Goal: Transaction & Acquisition: Book appointment/travel/reservation

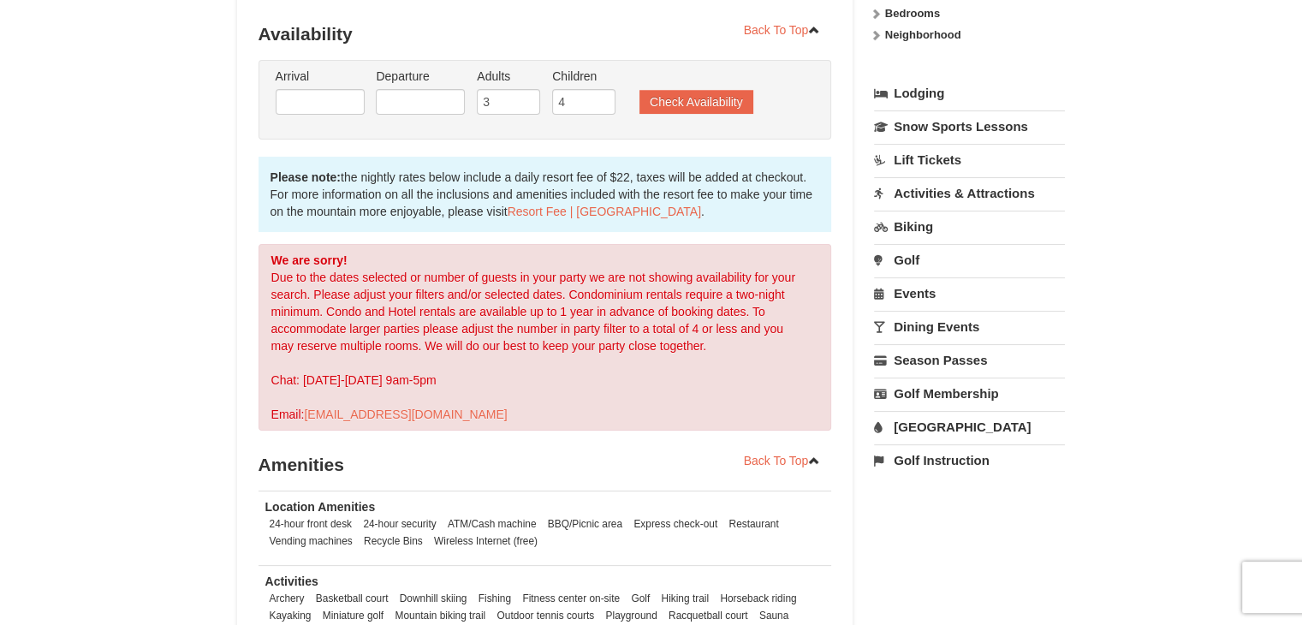
scroll to position [92, 0]
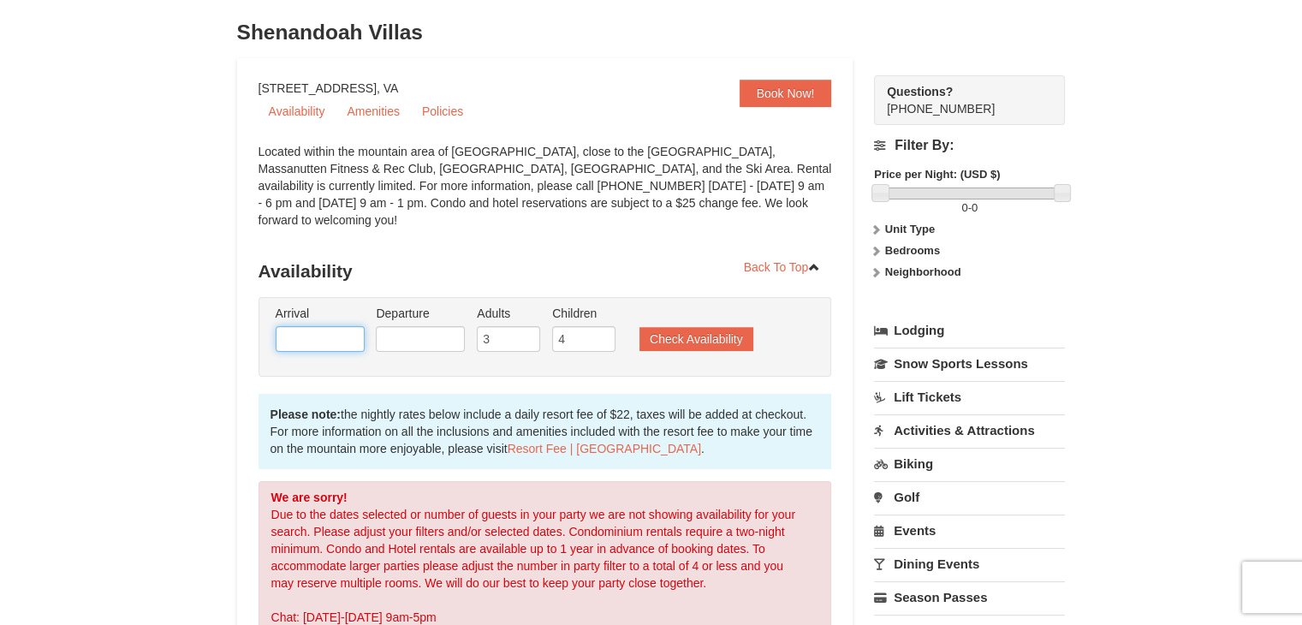
click at [334, 326] on input "text" at bounding box center [320, 339] width 89 height 26
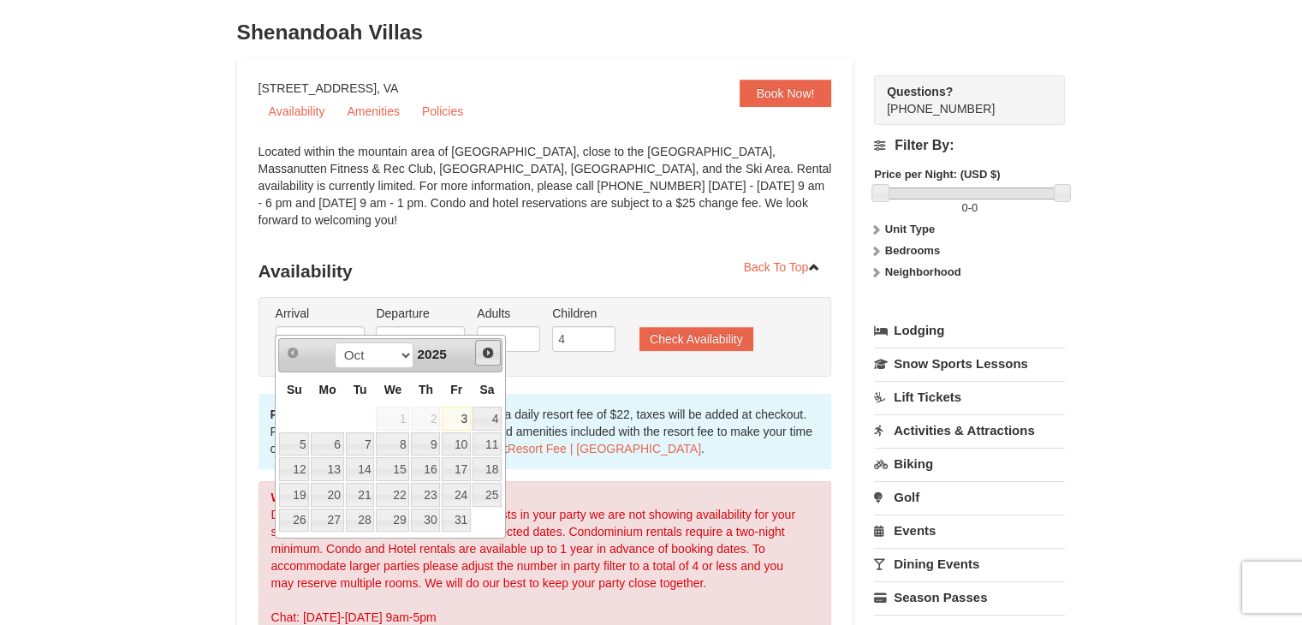
click at [490, 348] on span "Next" at bounding box center [488, 353] width 14 height 14
click at [453, 446] on link "7" at bounding box center [456, 444] width 29 height 24
type input "11/07/2025"
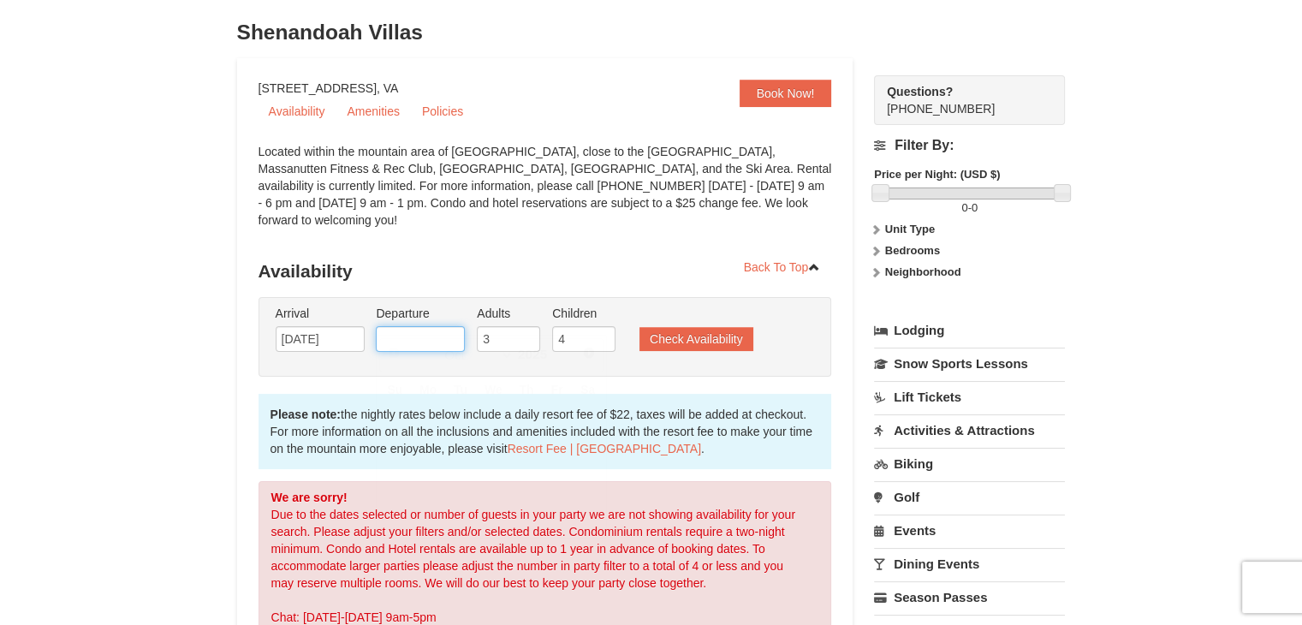
click at [450, 326] on input "text" at bounding box center [420, 339] width 89 height 26
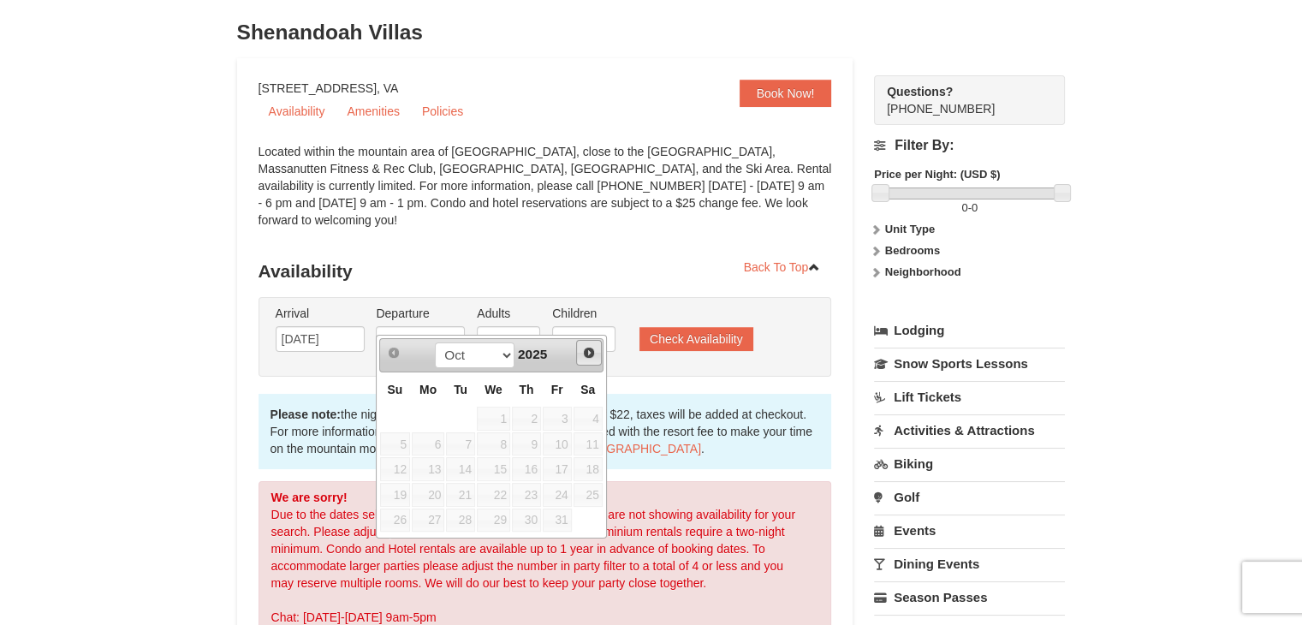
click at [591, 360] on link "Next" at bounding box center [589, 353] width 26 height 26
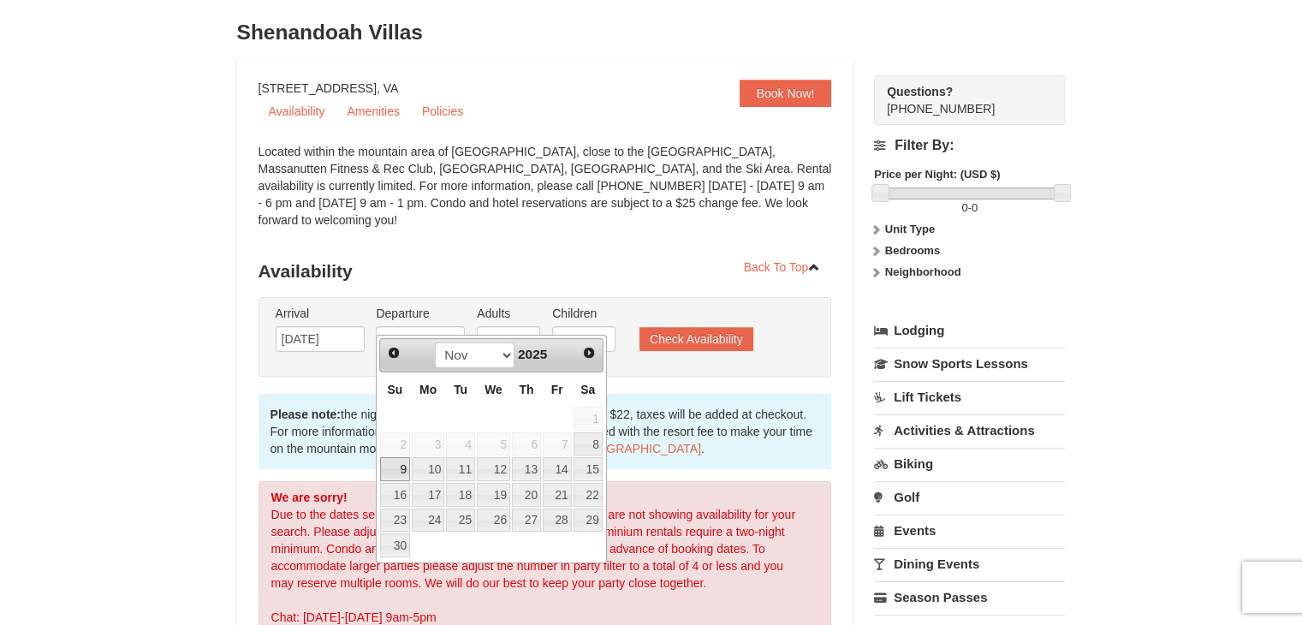
click at [403, 461] on link "9" at bounding box center [395, 469] width 30 height 24
type input "11/09/2025"
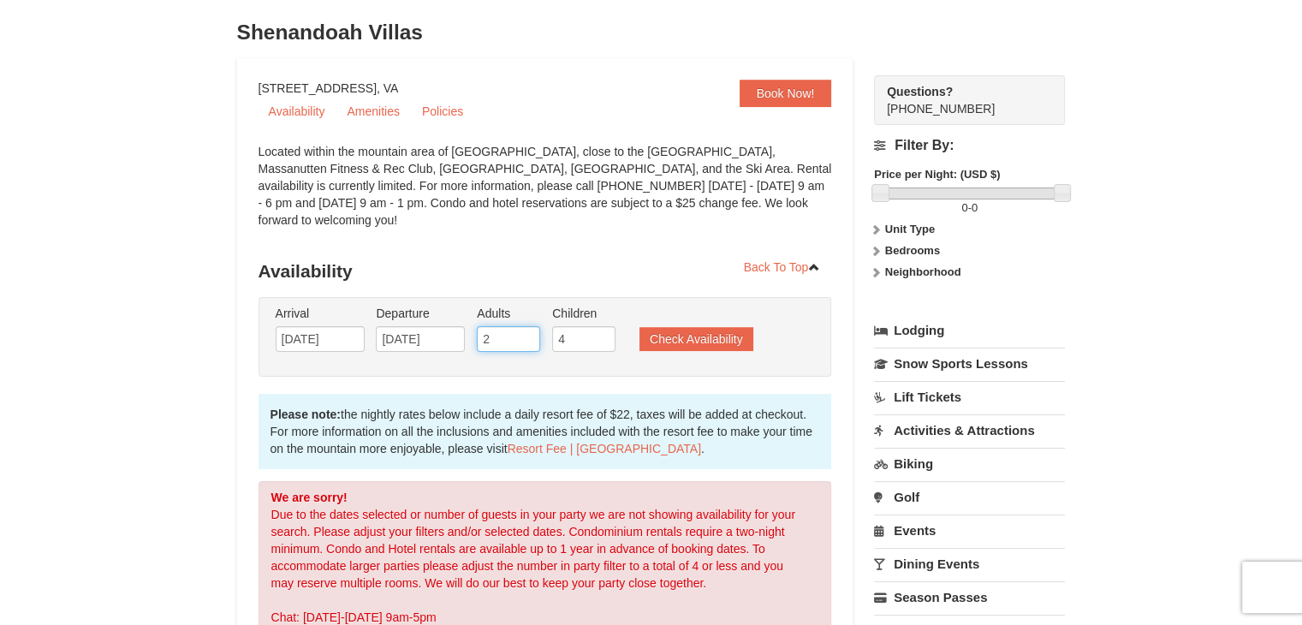
type input "2"
click at [525, 326] on input "2" at bounding box center [508, 339] width 63 height 26
click at [668, 327] on button "Check Availability" at bounding box center [697, 339] width 114 height 24
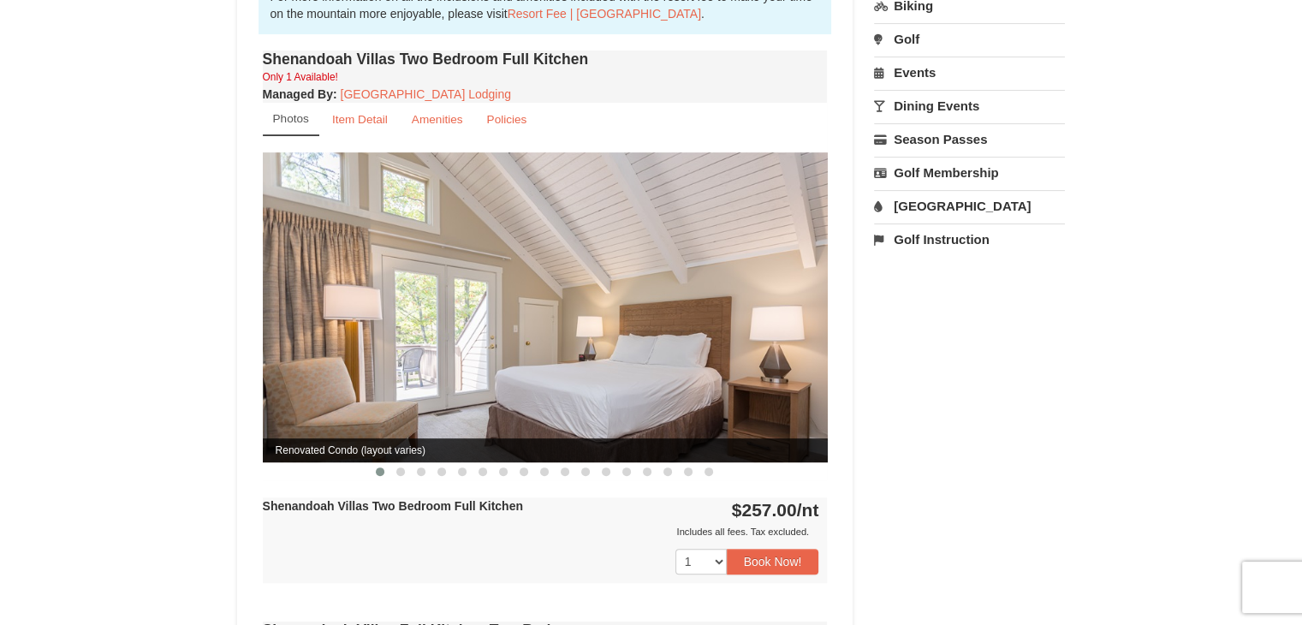
scroll to position [547, 0]
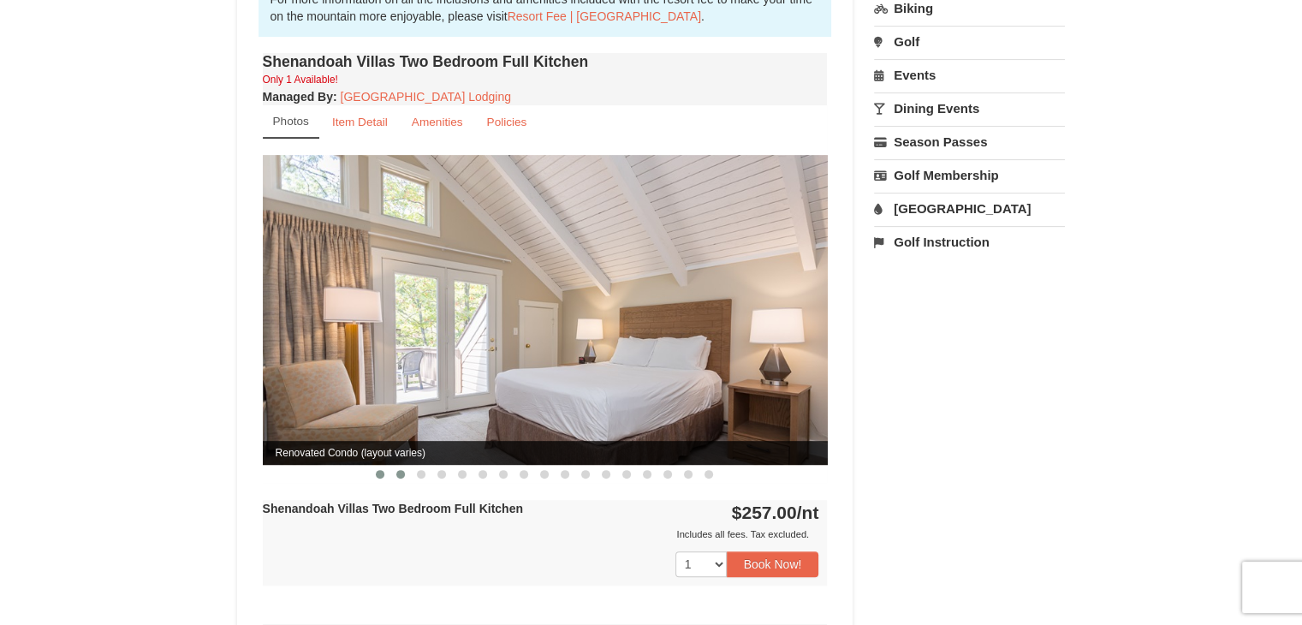
click at [399, 470] on span at bounding box center [400, 474] width 9 height 9
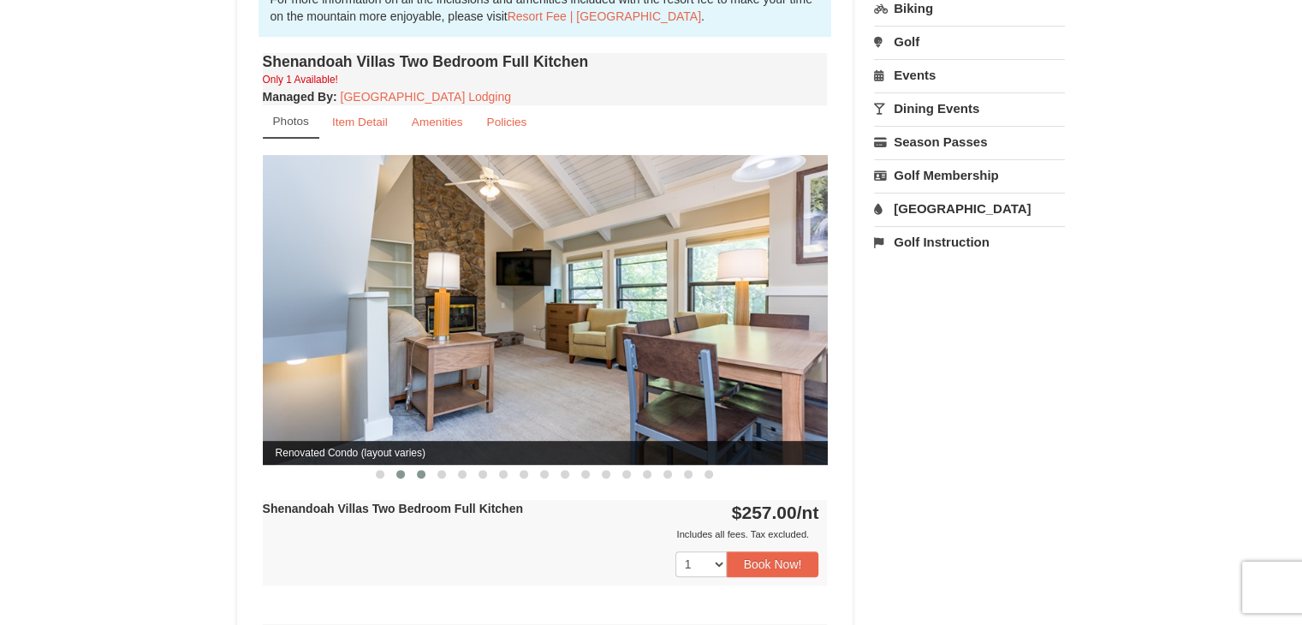
click at [429, 466] on button at bounding box center [421, 474] width 21 height 17
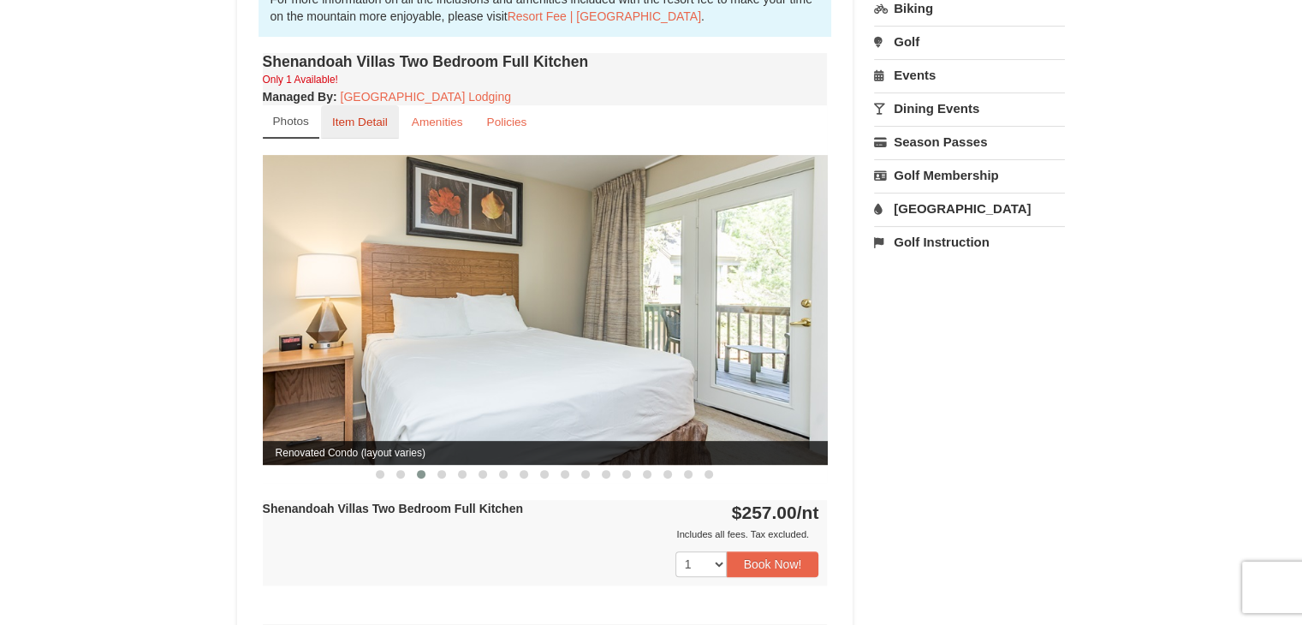
click at [364, 116] on small "Item Detail" at bounding box center [360, 122] width 56 height 13
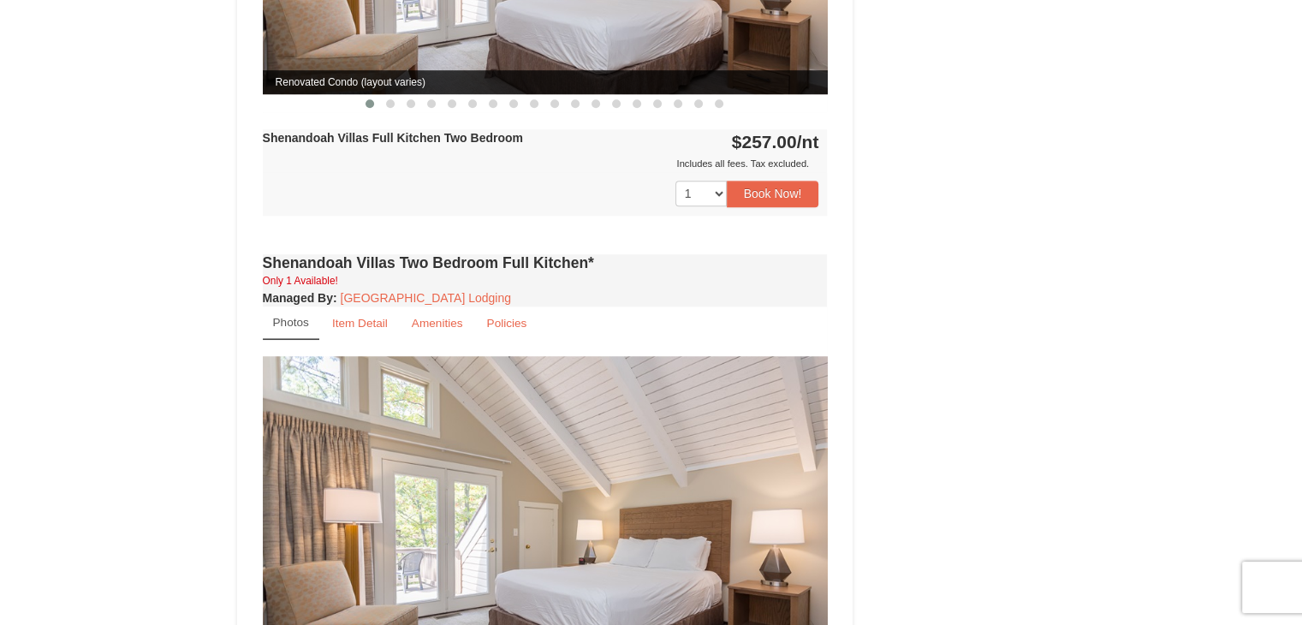
scroll to position [1232, 0]
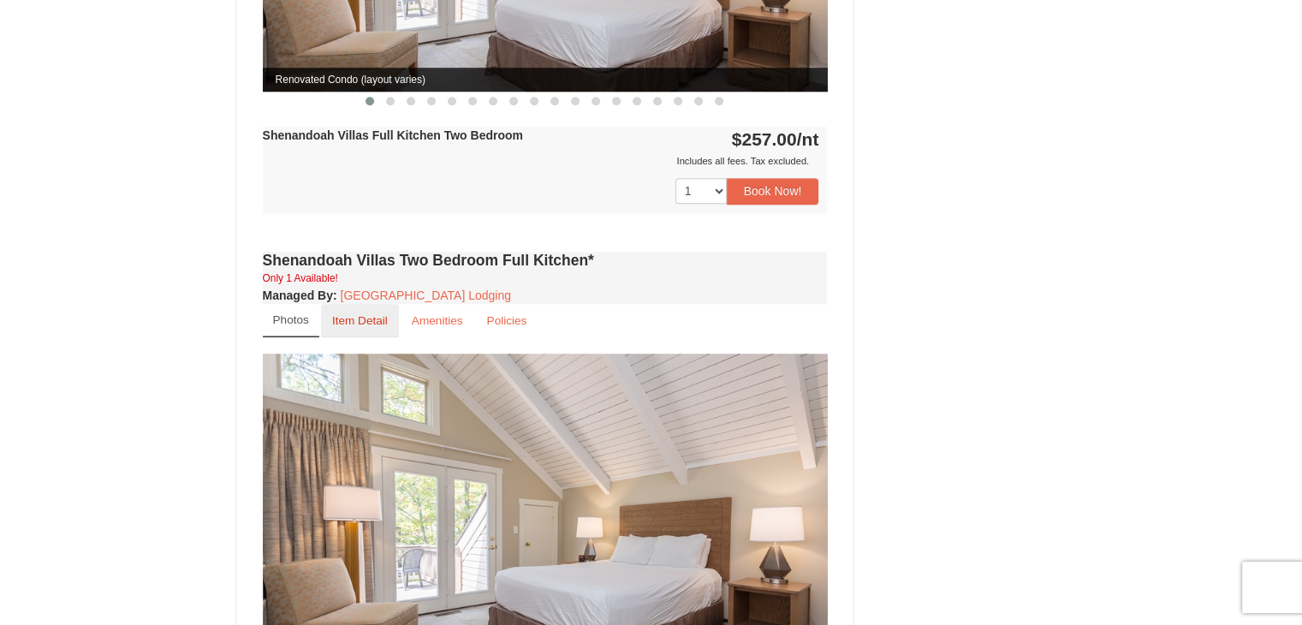
click at [366, 314] on small "Item Detail" at bounding box center [360, 320] width 56 height 13
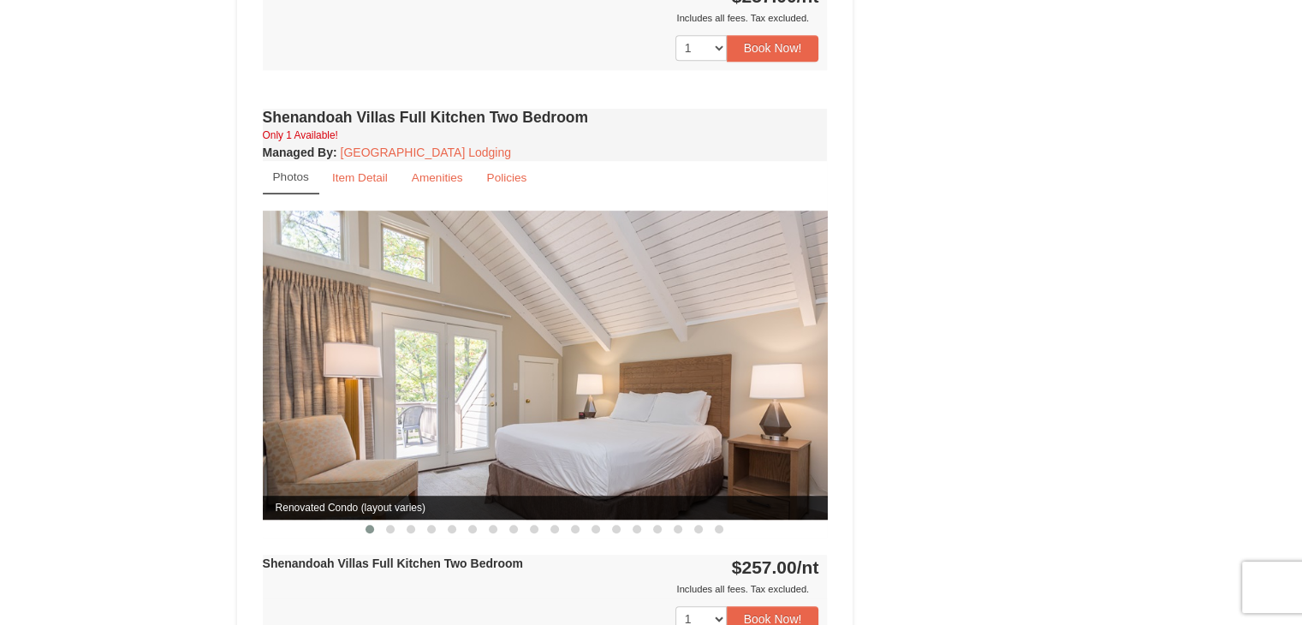
scroll to position [805, 0]
click at [397, 520] on button at bounding box center [390, 528] width 21 height 17
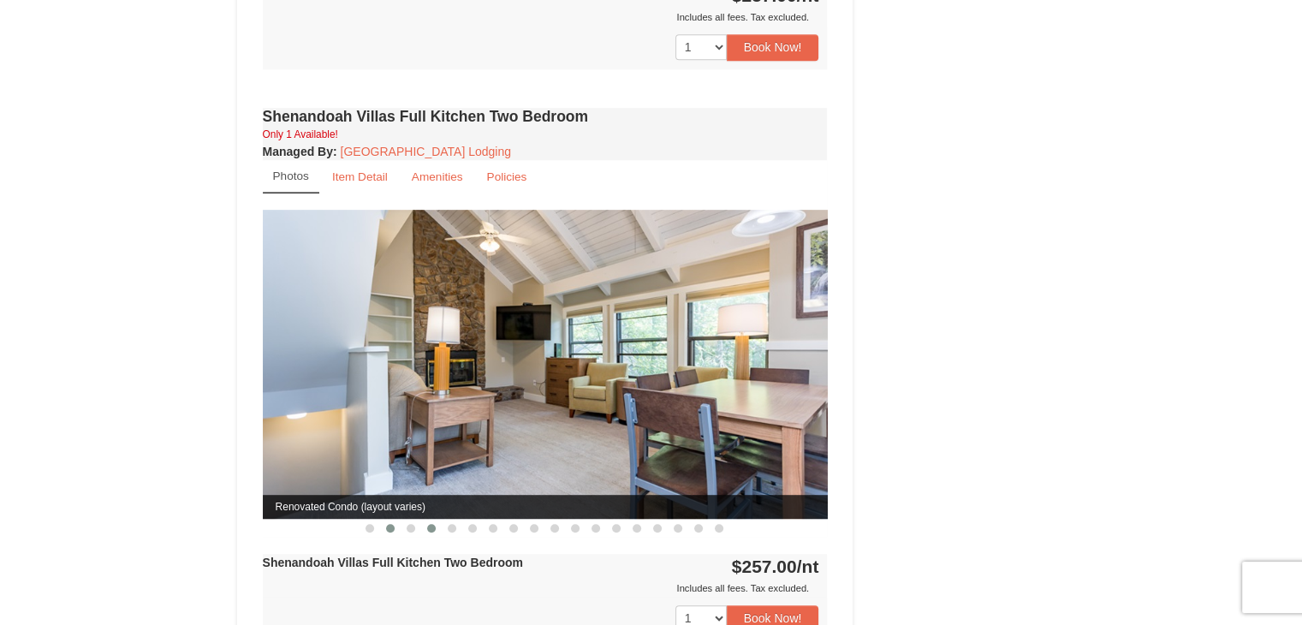
click at [421, 520] on button at bounding box center [431, 528] width 21 height 17
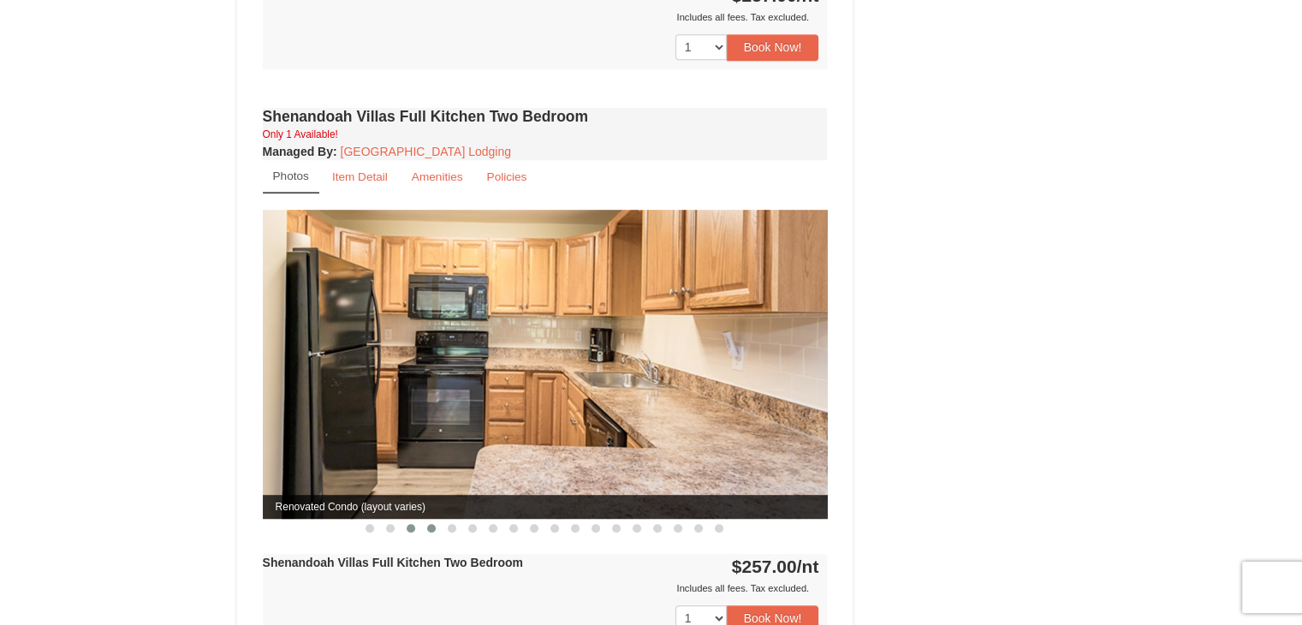
click at [406, 520] on button at bounding box center [411, 528] width 21 height 17
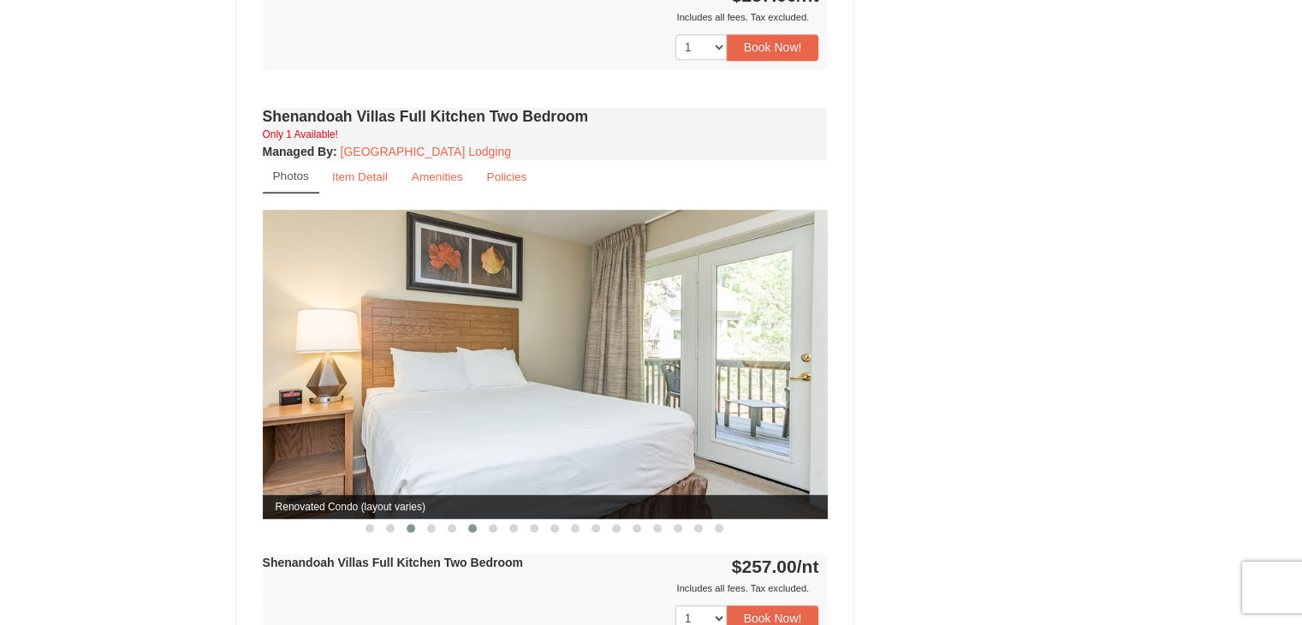
click at [469, 520] on button at bounding box center [472, 528] width 21 height 17
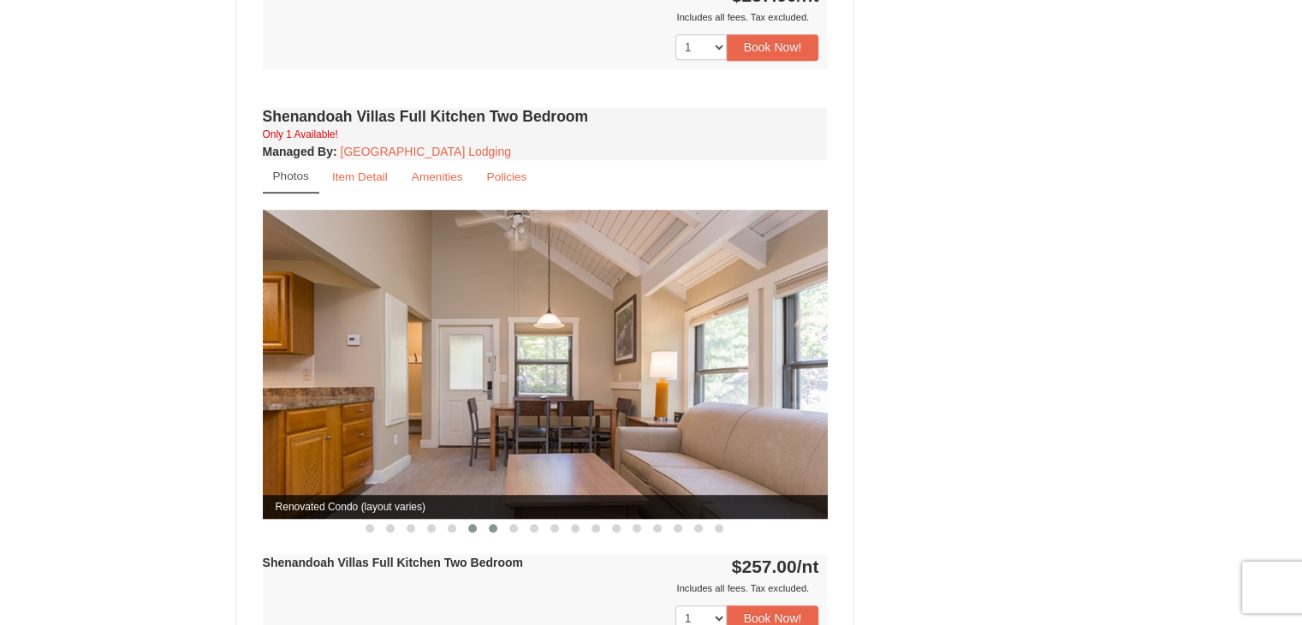
click at [492, 524] on span at bounding box center [493, 528] width 9 height 9
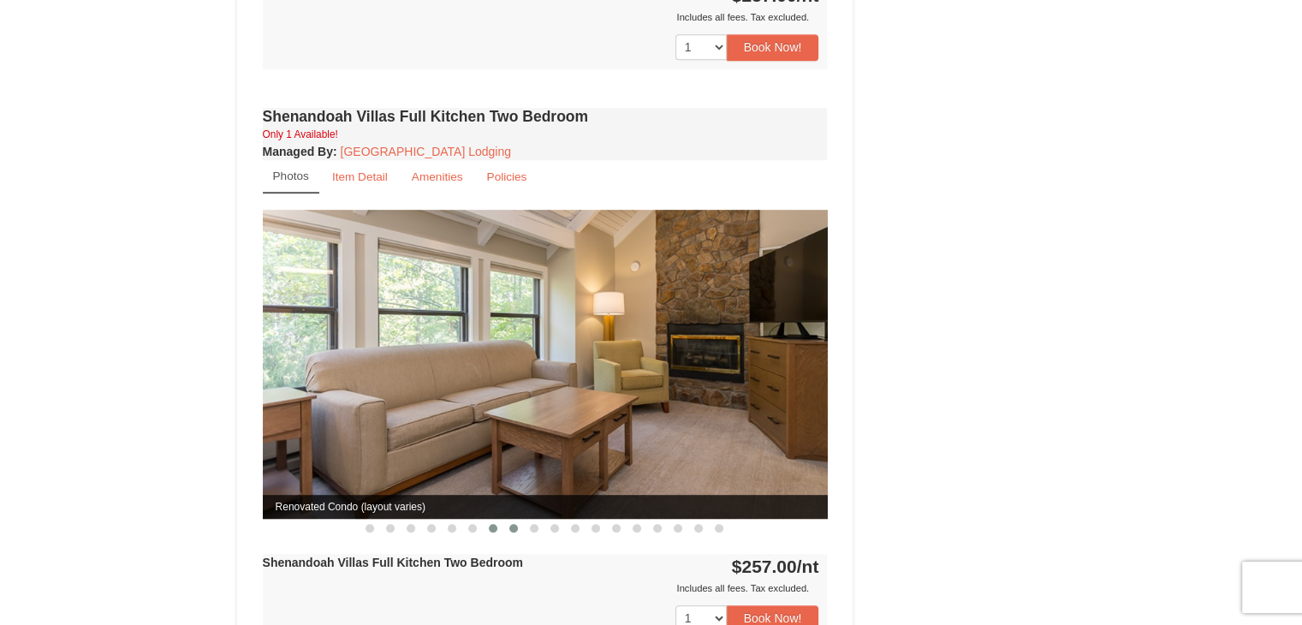
click at [513, 524] on span at bounding box center [513, 528] width 9 height 9
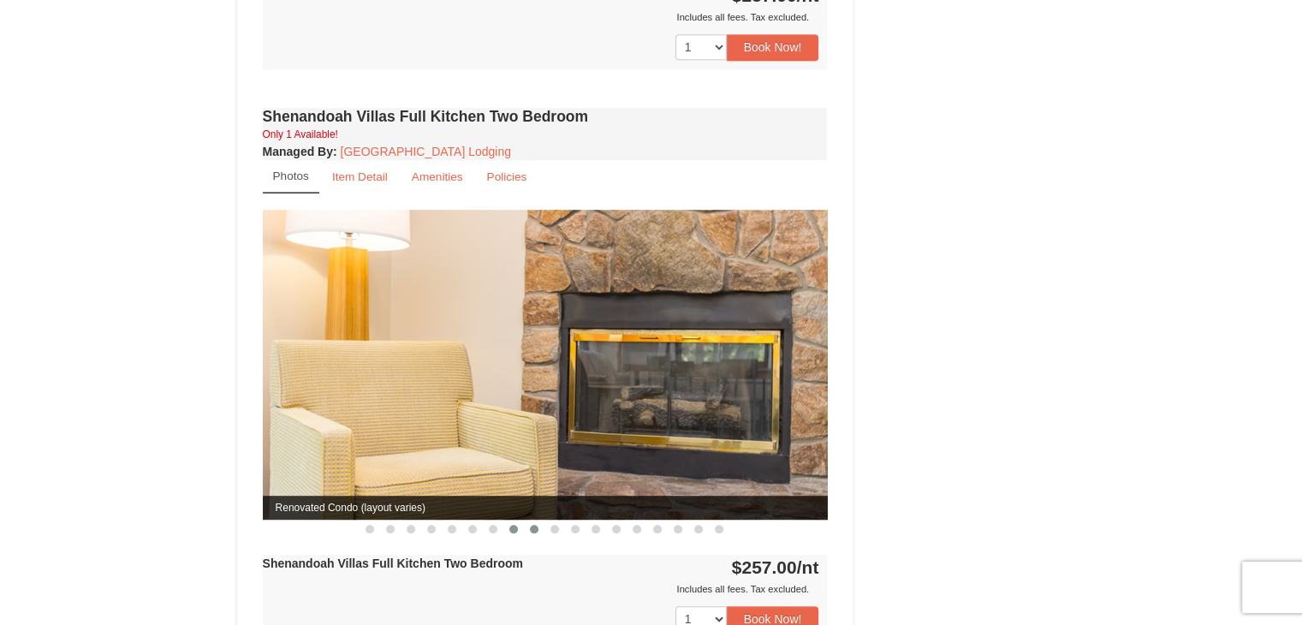
click at [534, 525] on span at bounding box center [534, 529] width 9 height 9
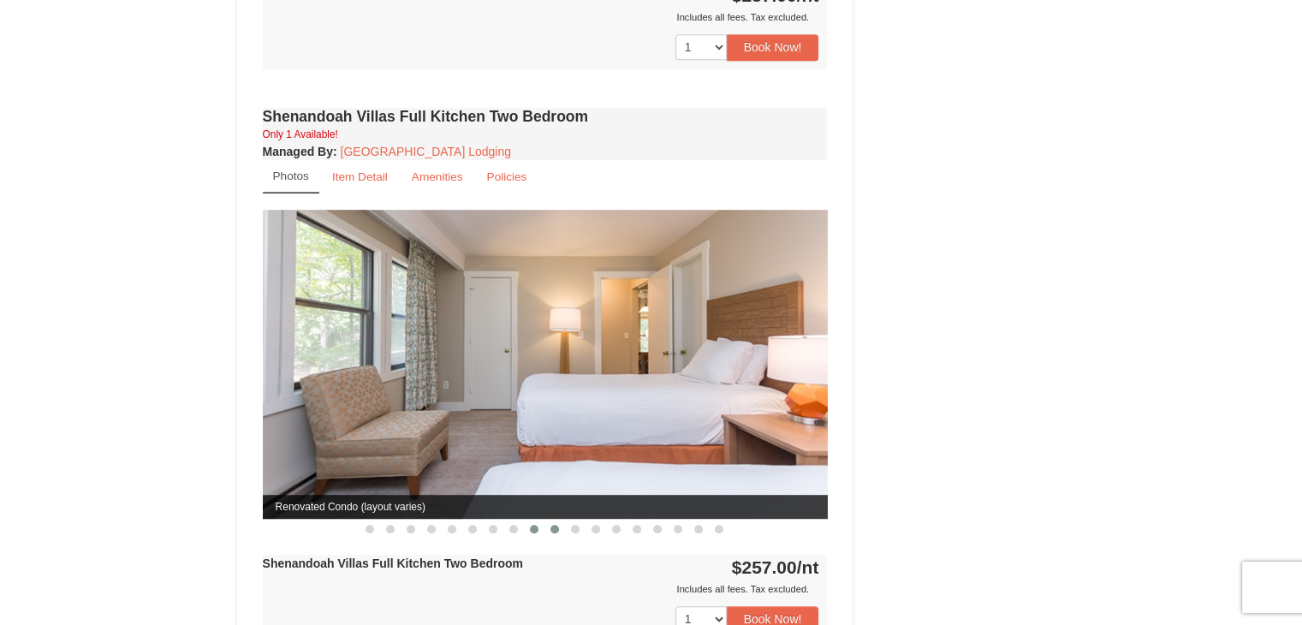
click at [548, 521] on button at bounding box center [555, 529] width 21 height 17
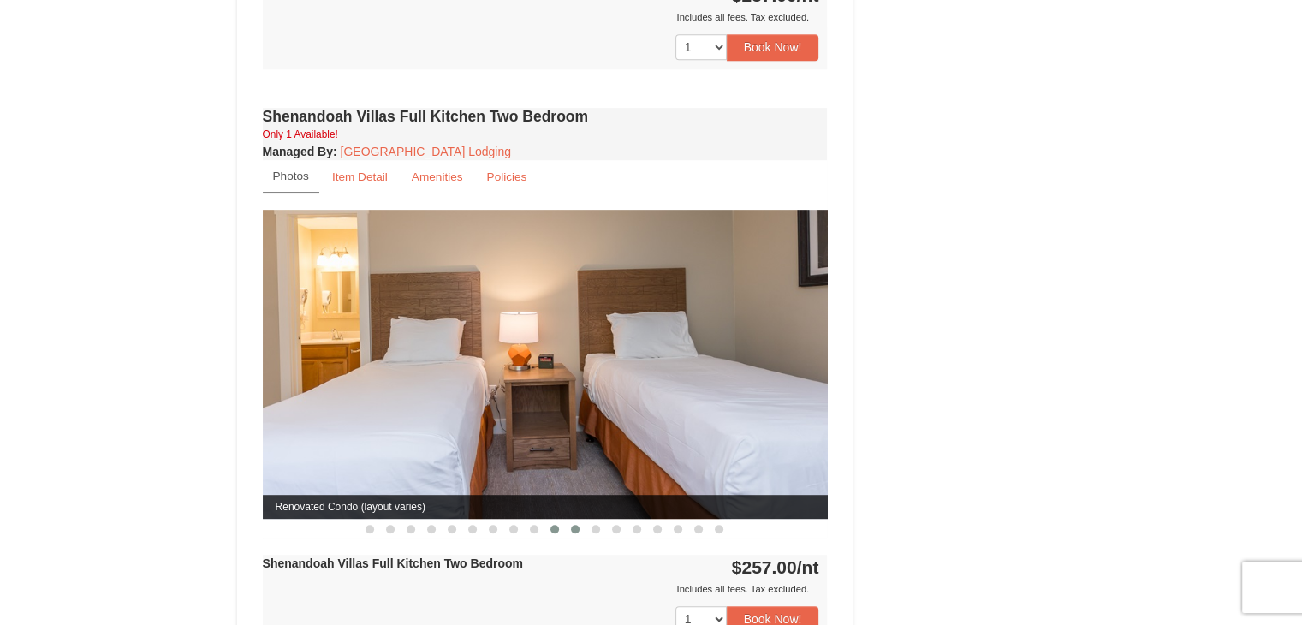
click at [572, 525] on span at bounding box center [575, 529] width 9 height 9
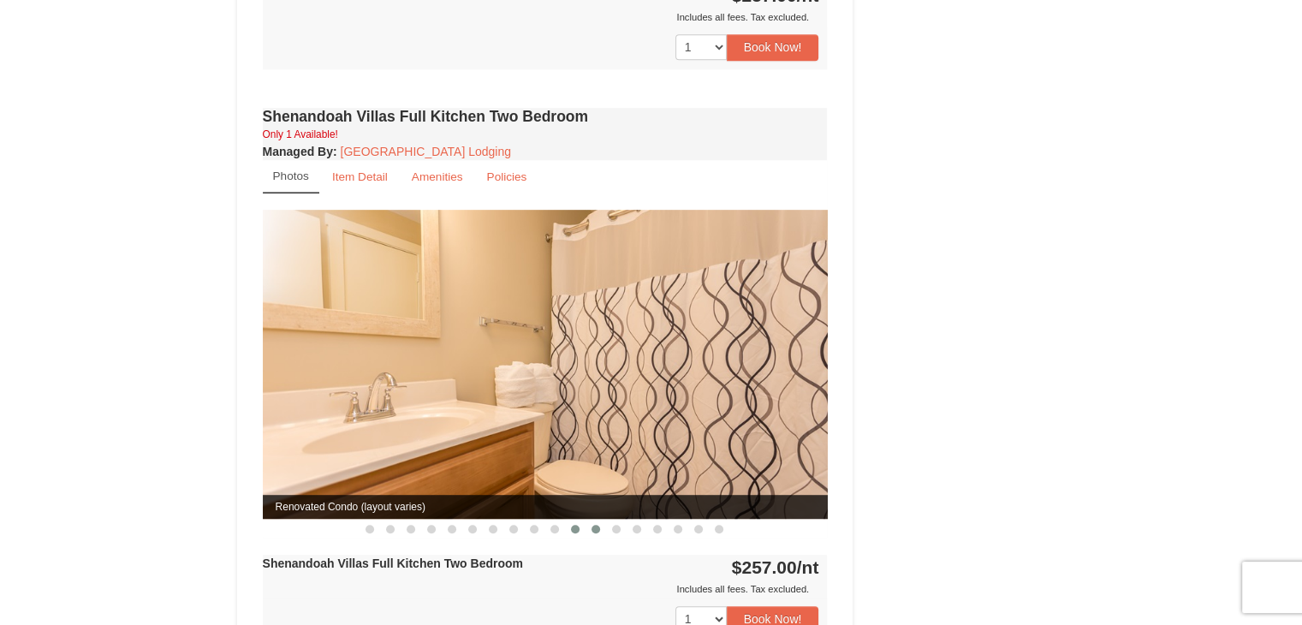
click at [592, 525] on span at bounding box center [596, 529] width 9 height 9
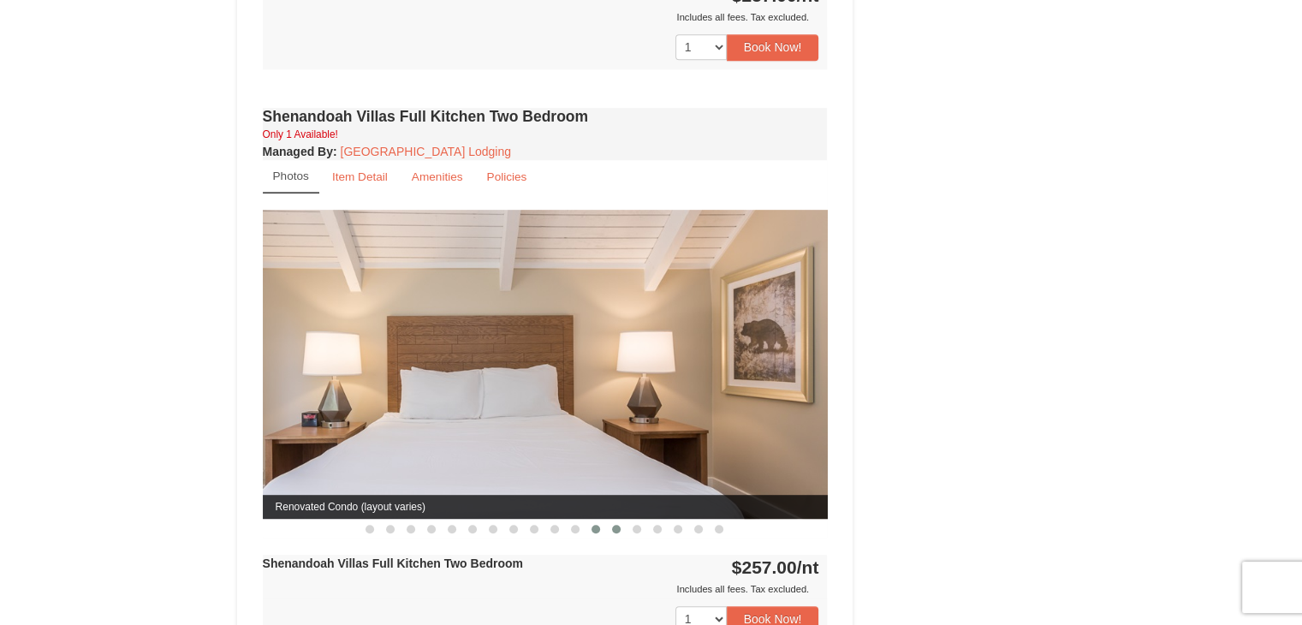
click at [620, 525] on span at bounding box center [616, 529] width 9 height 9
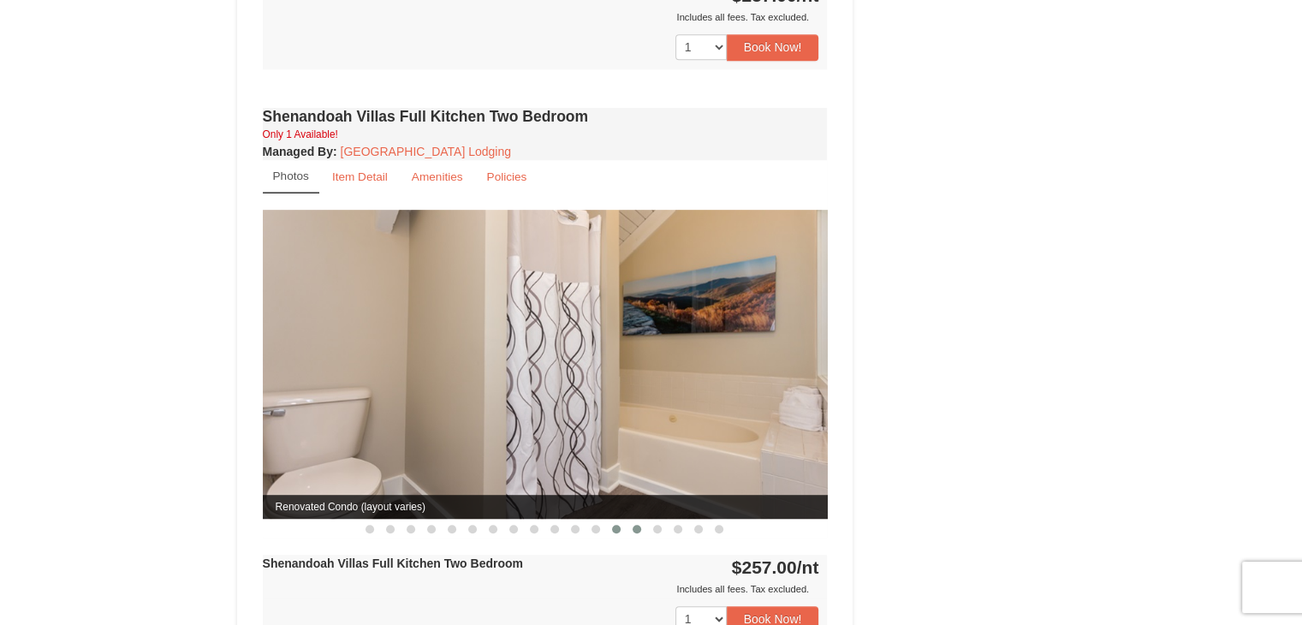
click at [634, 525] on span at bounding box center [637, 529] width 9 height 9
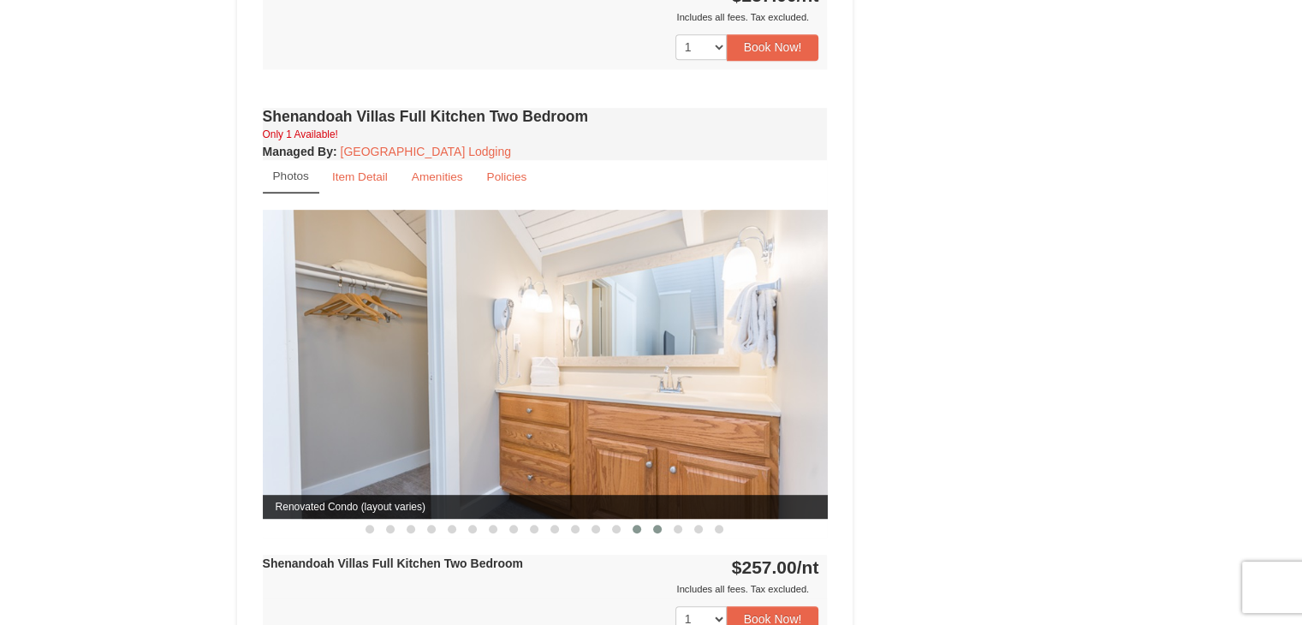
click at [658, 525] on span at bounding box center [657, 529] width 9 height 9
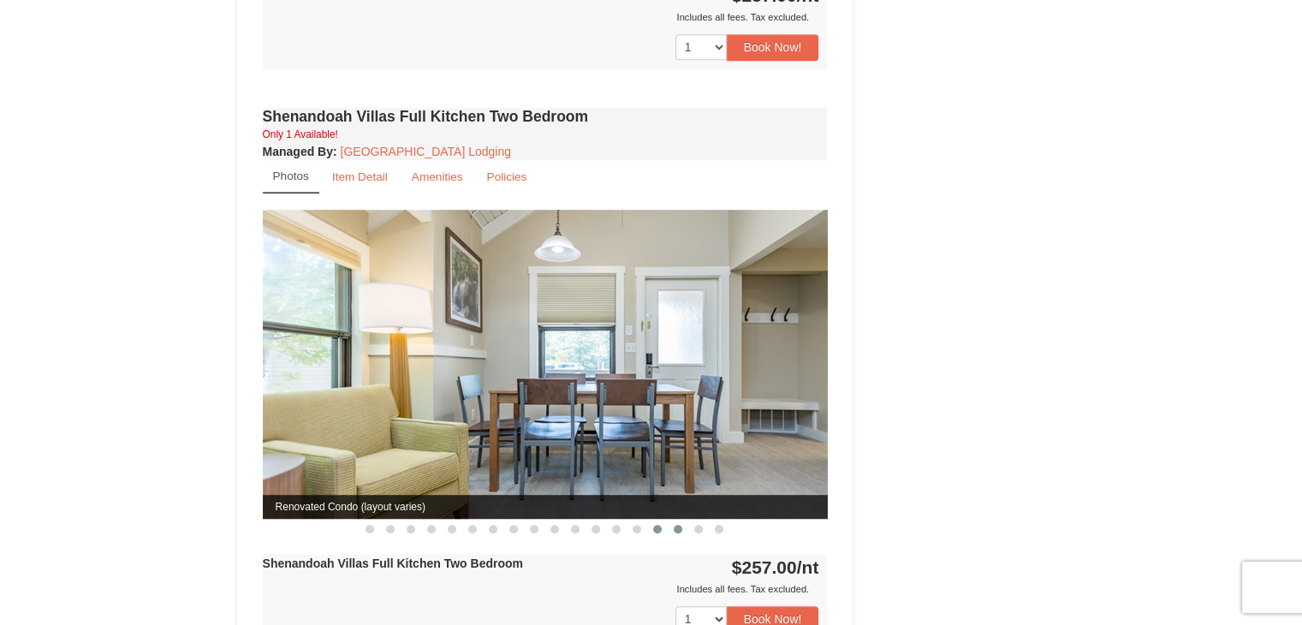
click at [683, 521] on button at bounding box center [678, 529] width 21 height 17
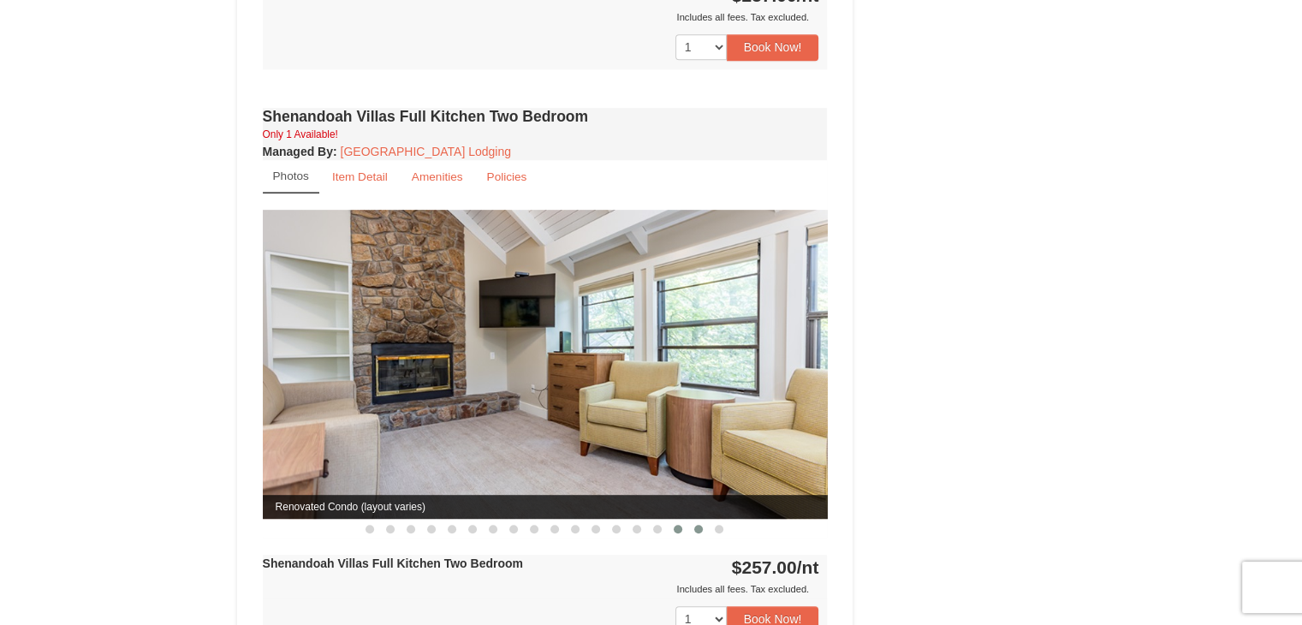
click at [695, 525] on span at bounding box center [698, 529] width 9 height 9
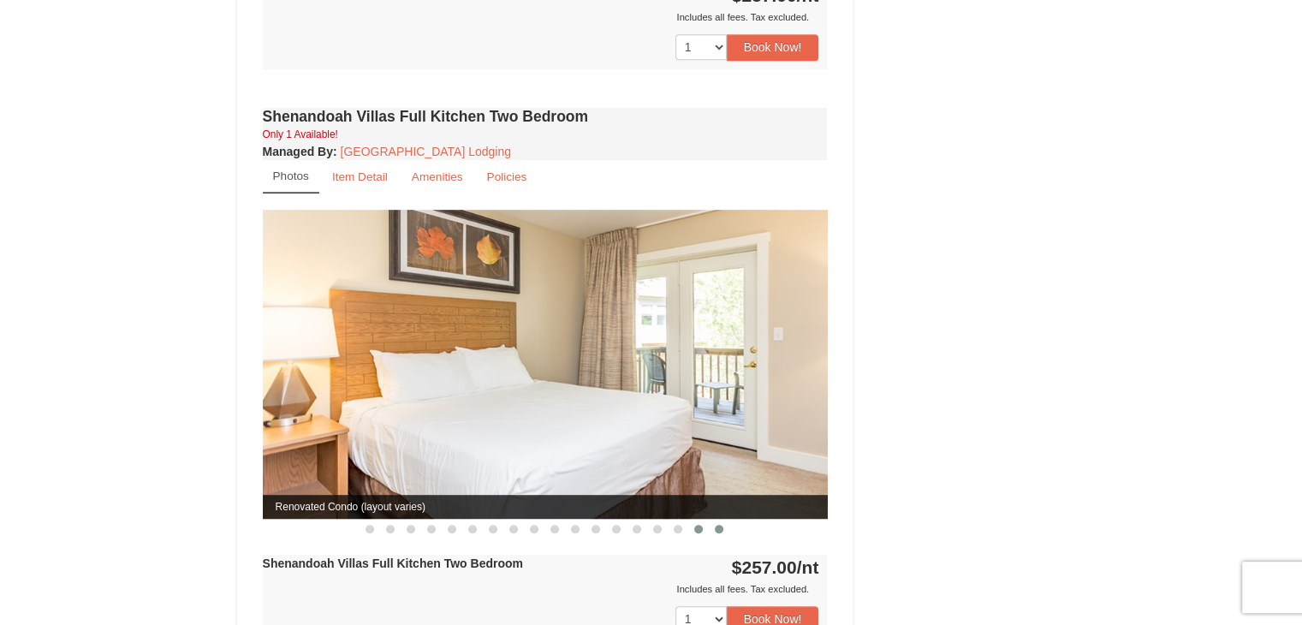
click at [716, 525] on span at bounding box center [719, 529] width 9 height 9
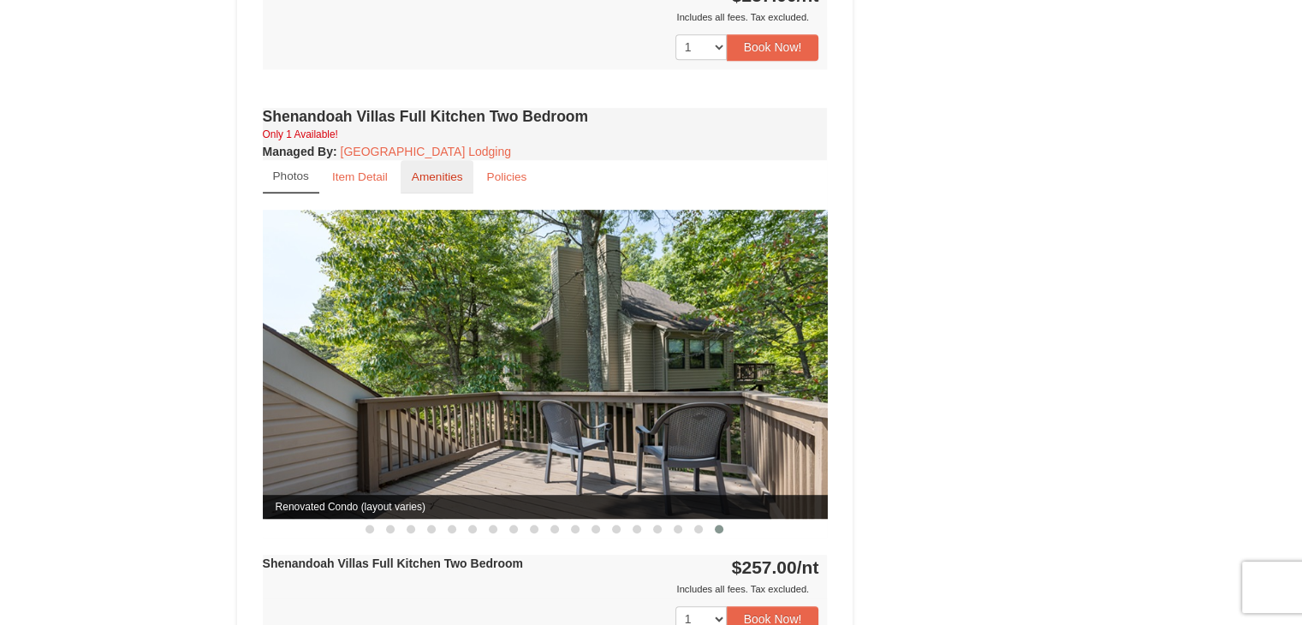
click at [440, 166] on link "Amenities" at bounding box center [438, 176] width 74 height 33
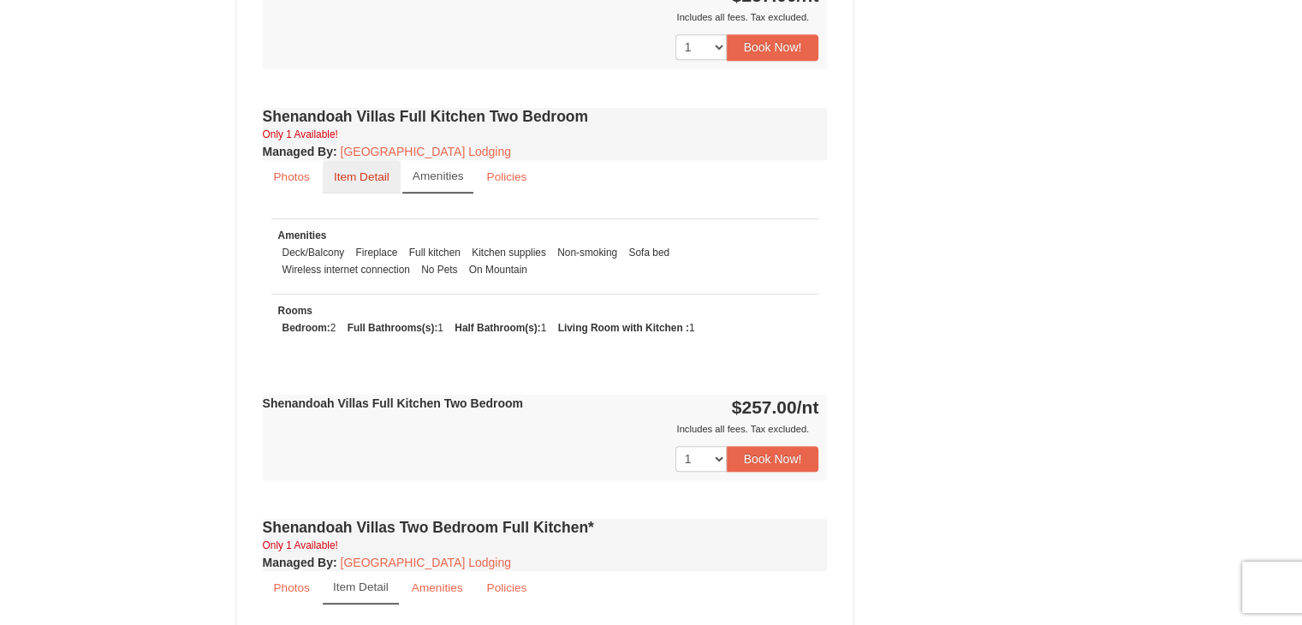
click at [377, 160] on link "Item Detail" at bounding box center [362, 176] width 78 height 33
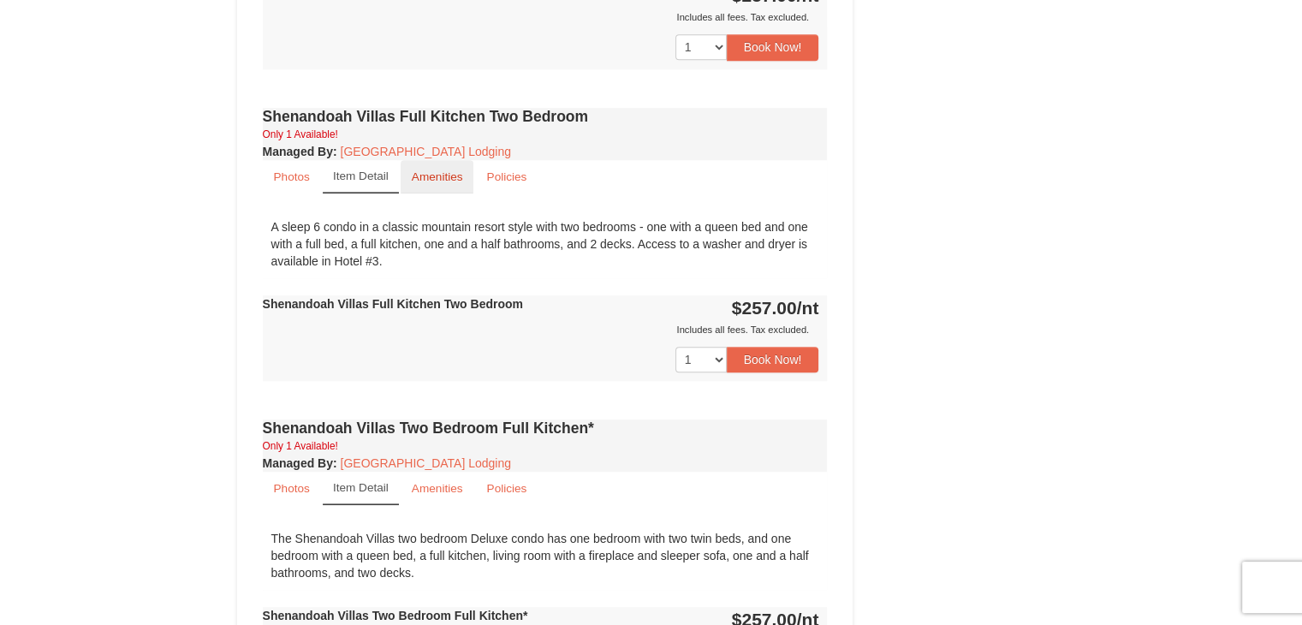
click at [429, 170] on small "Amenities" at bounding box center [437, 176] width 51 height 13
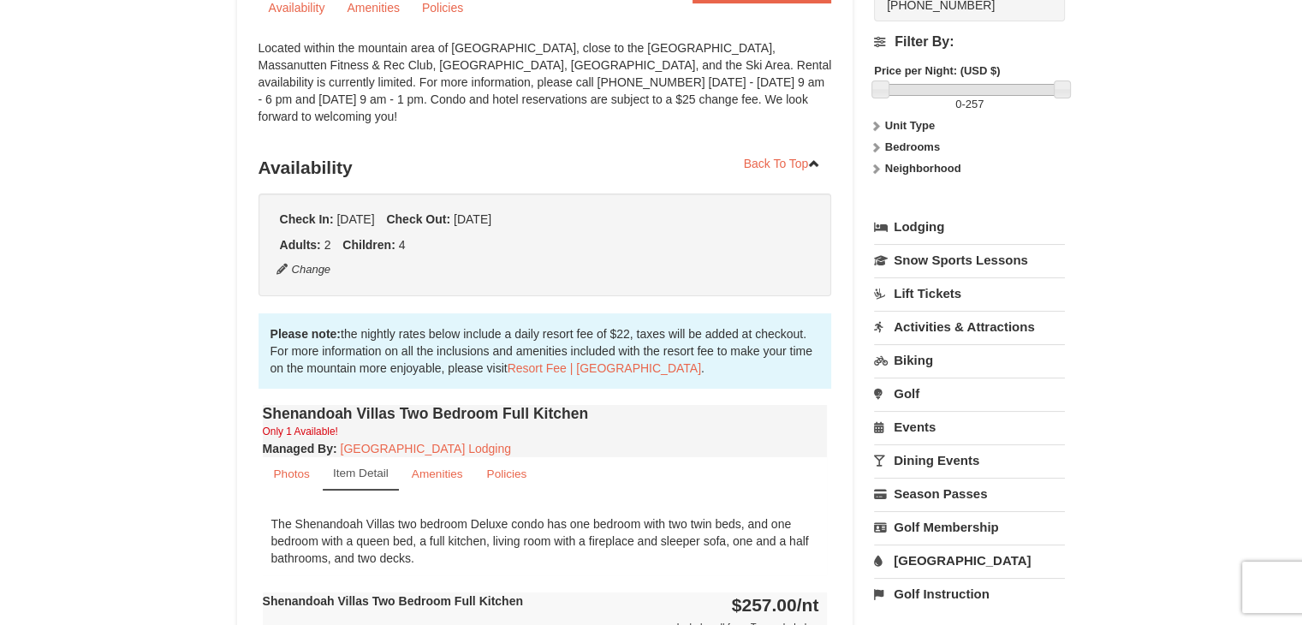
scroll to position [0, 0]
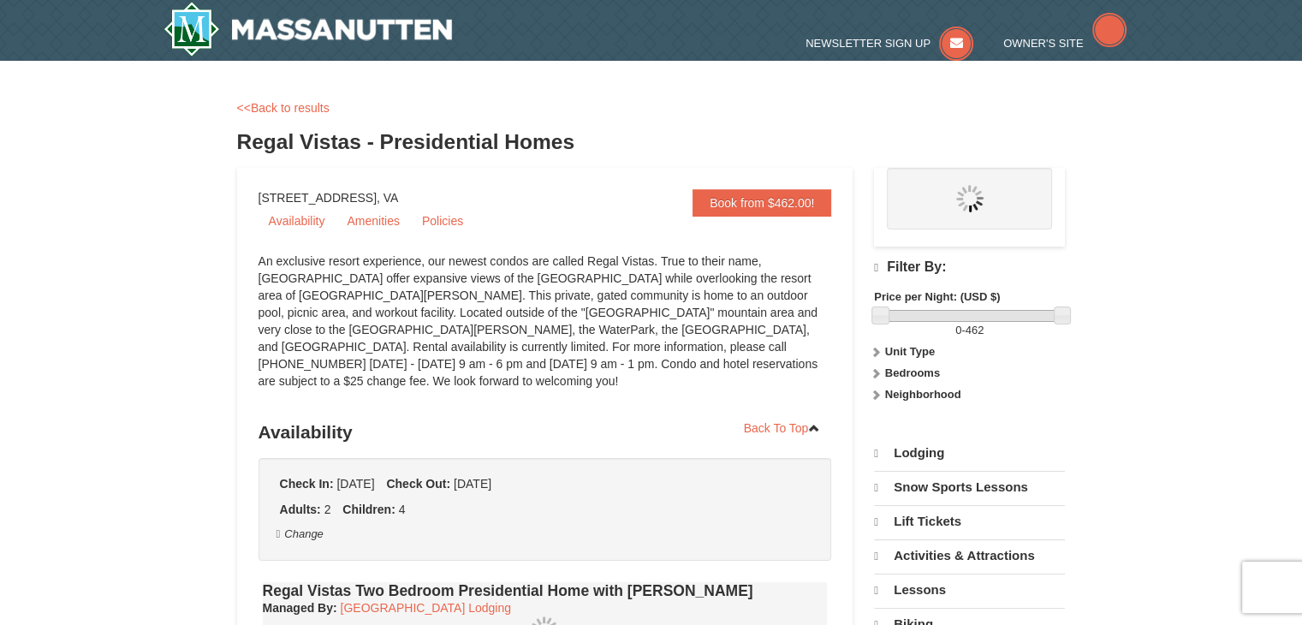
select select "10"
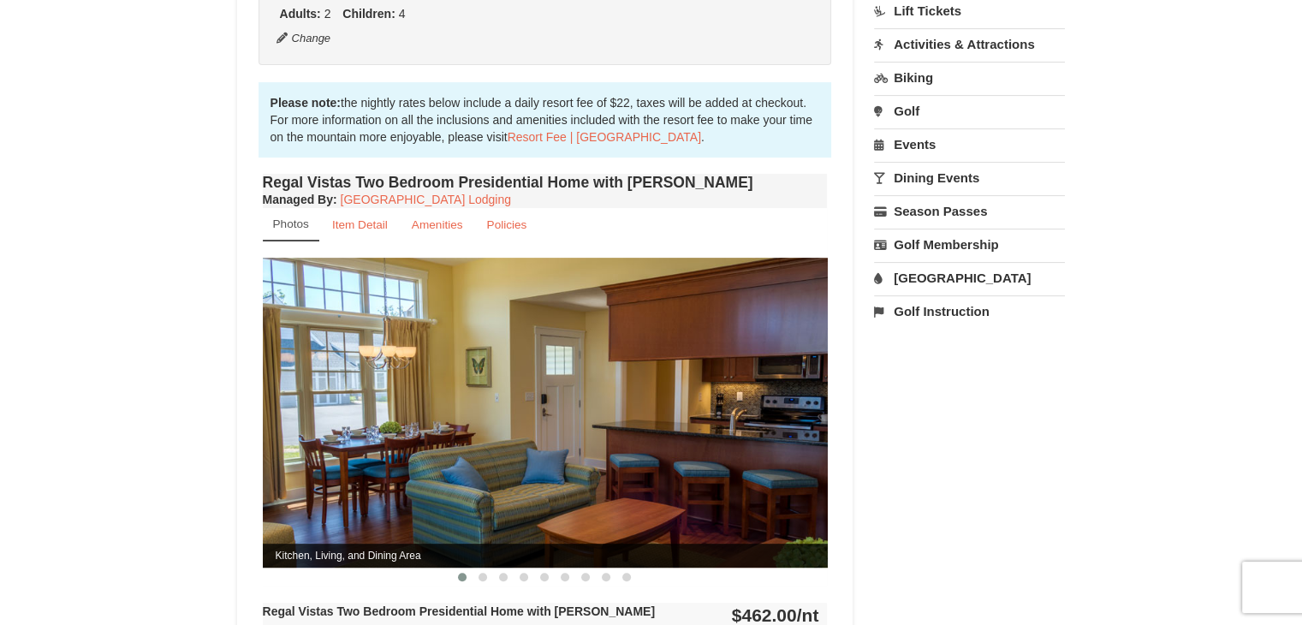
scroll to position [496, 0]
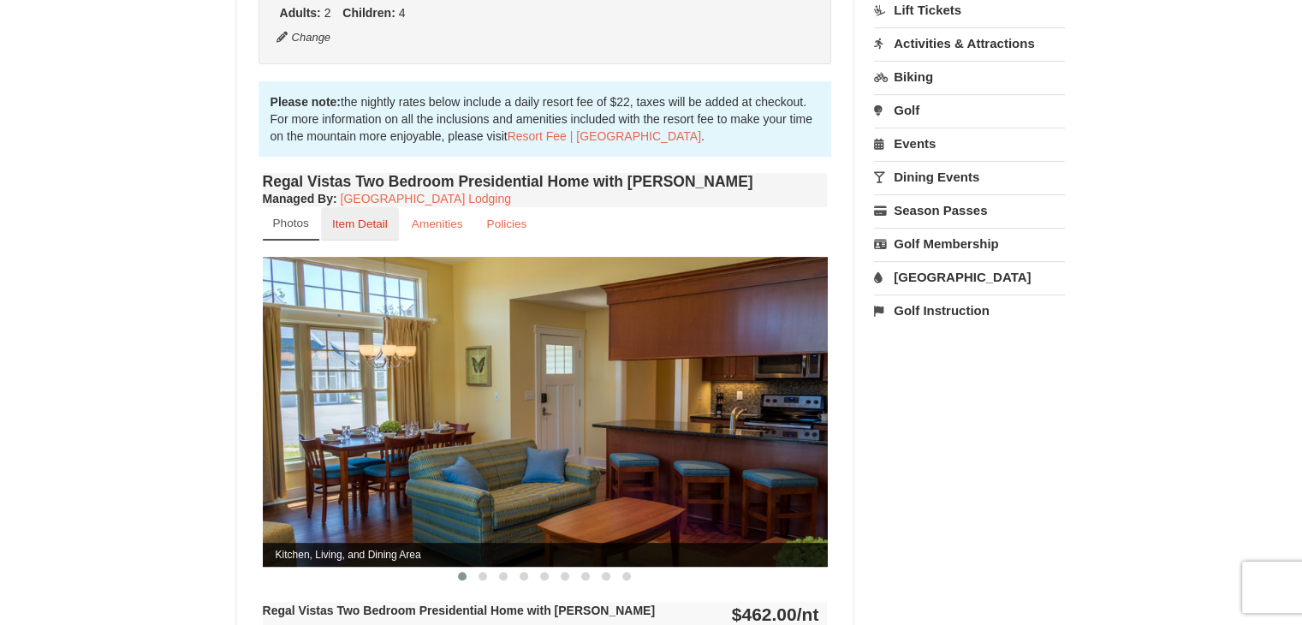
click at [366, 207] on link "Item Detail" at bounding box center [360, 223] width 78 height 33
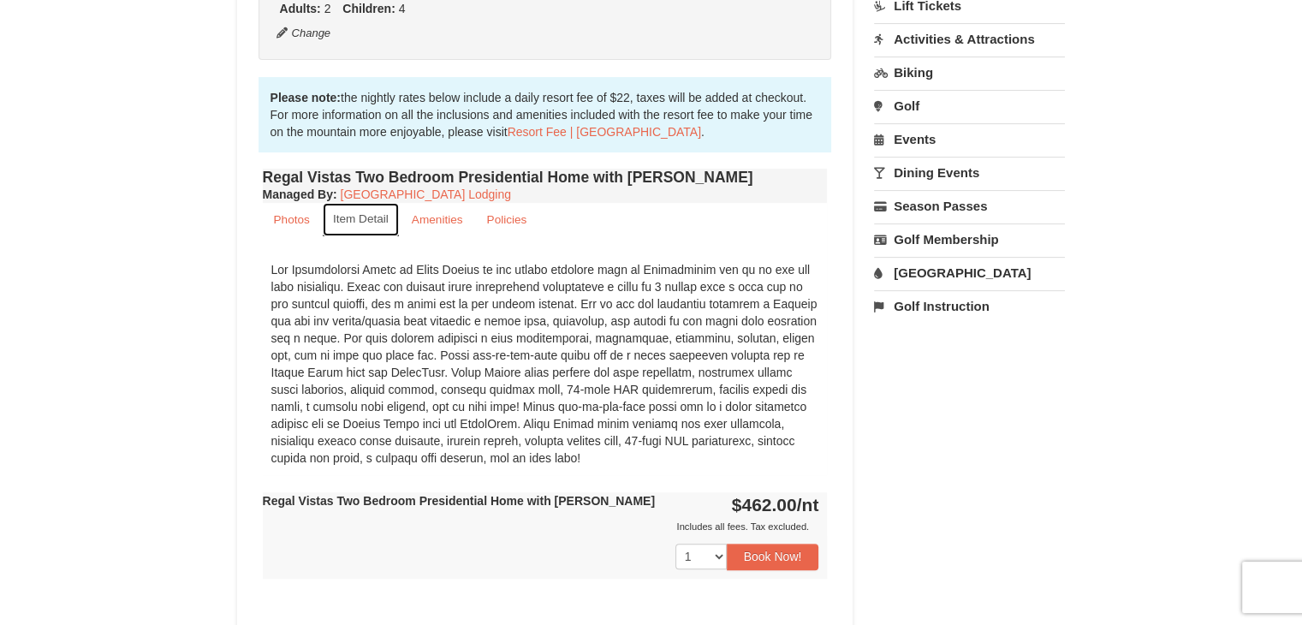
scroll to position [492, 0]
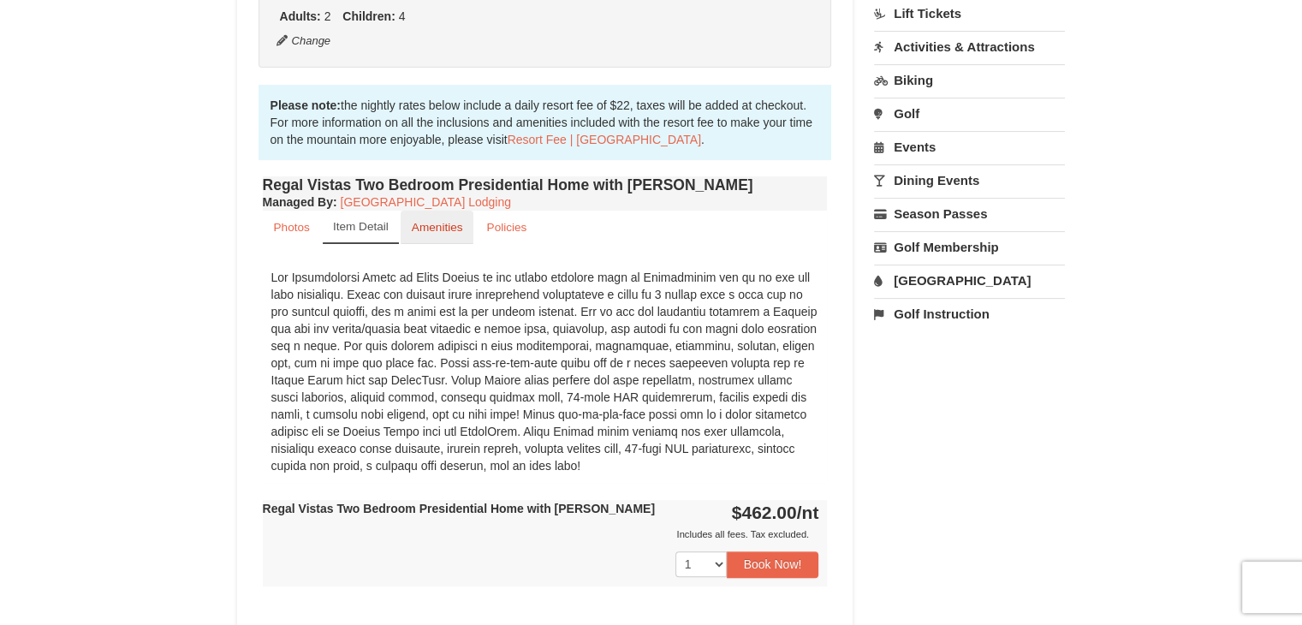
click at [441, 221] on small "Amenities" at bounding box center [437, 227] width 51 height 13
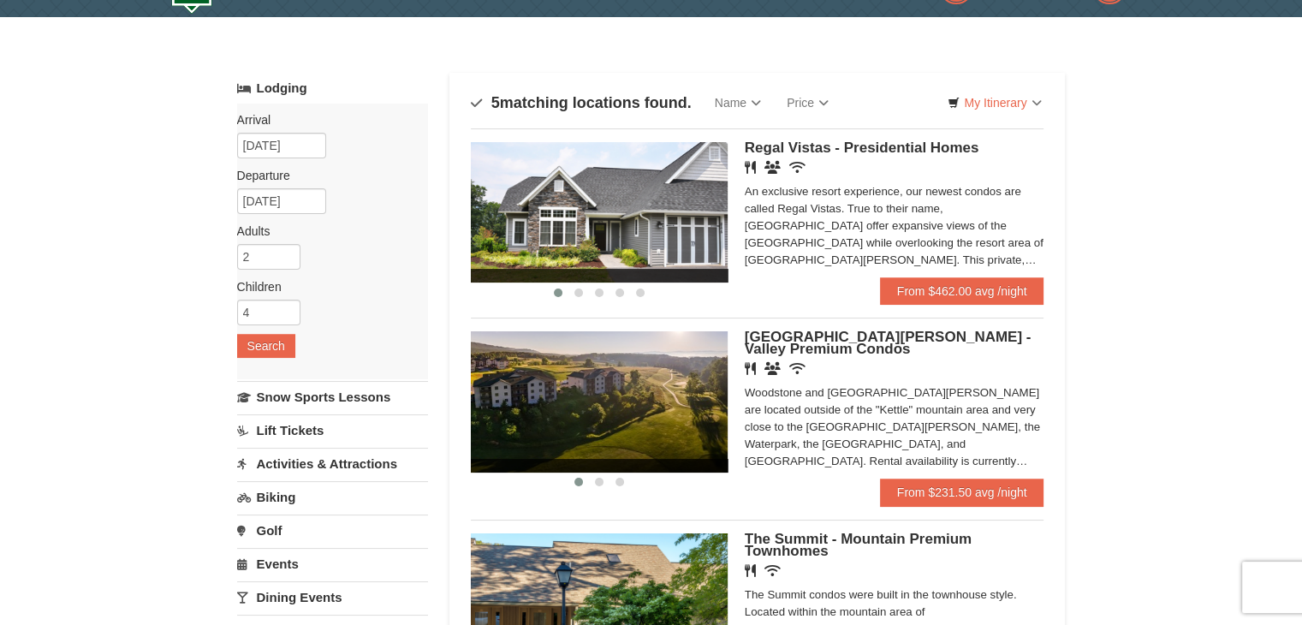
scroll to position [21, 0]
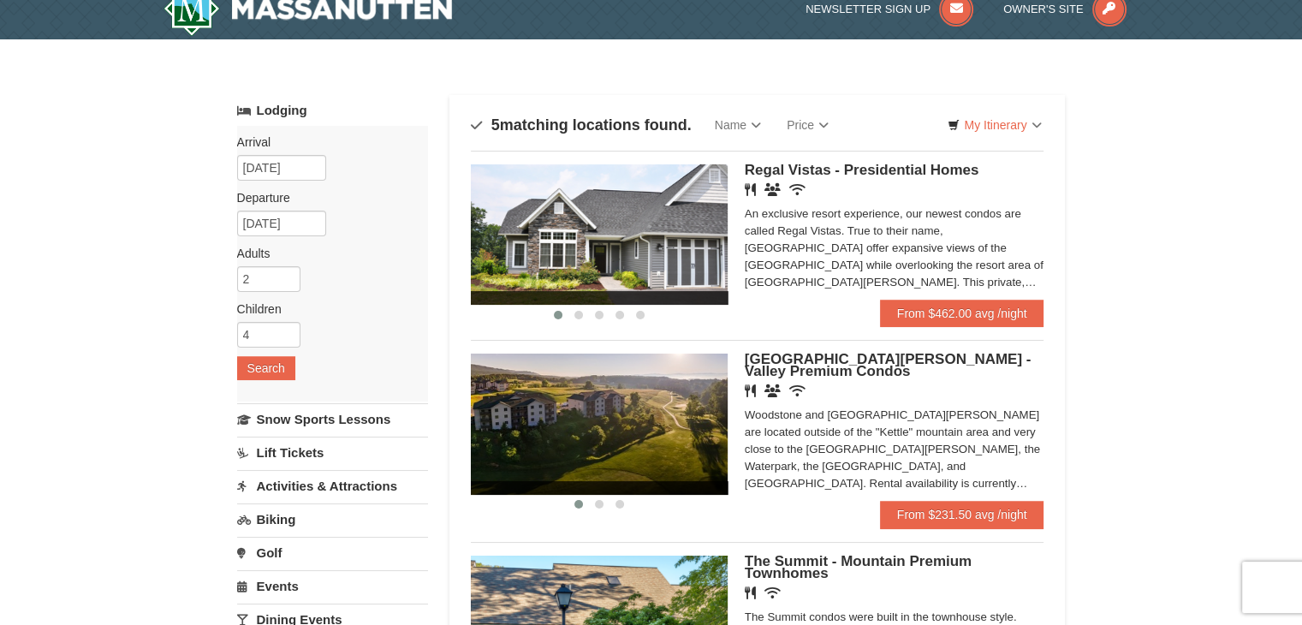
drag, startPoint x: 914, startPoint y: 148, endPoint x: 1147, endPoint y: 137, distance: 233.2
click at [1147, 137] on div "× Categories Map List Filter My Itinerary Questions? 1-540-289-9441 Lodging Arr…" at bounding box center [651, 604] width 1302 height 1130
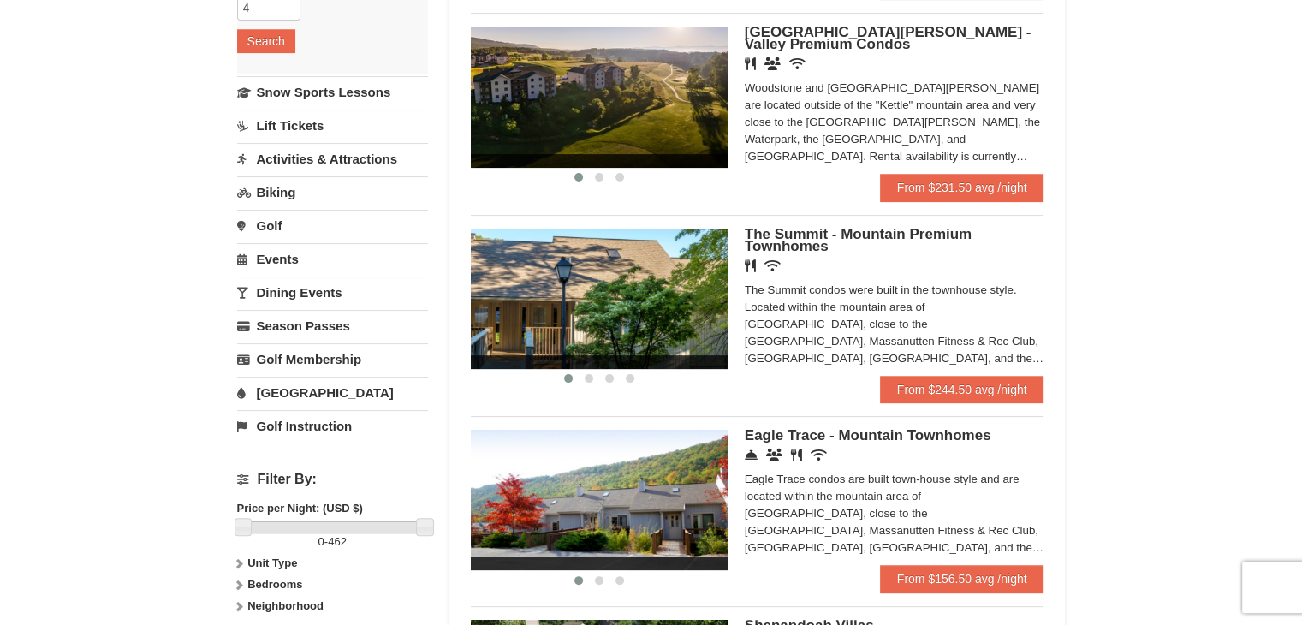
scroll to position [348, 0]
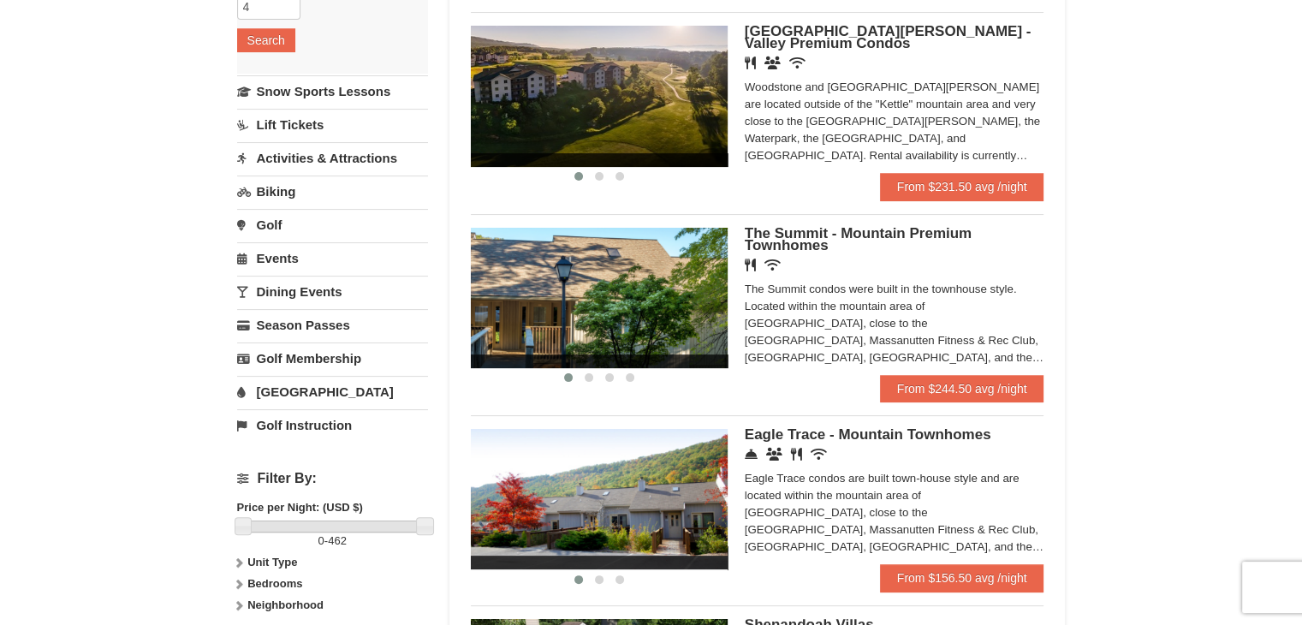
drag, startPoint x: 845, startPoint y: 436, endPoint x: 1204, endPoint y: 416, distance: 359.3
click at [1204, 416] on div "× Categories Map List Filter My Itinerary Questions? 1-540-289-9441 Lodging Arr…" at bounding box center [651, 276] width 1302 height 1130
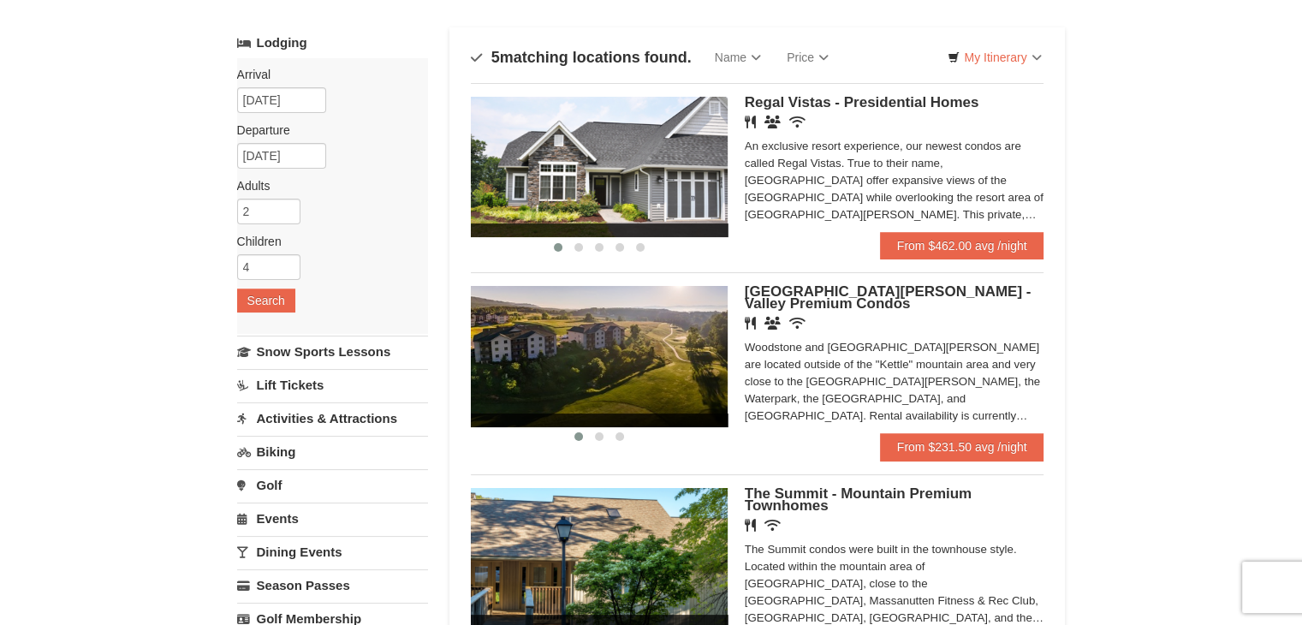
scroll to position [87, 0]
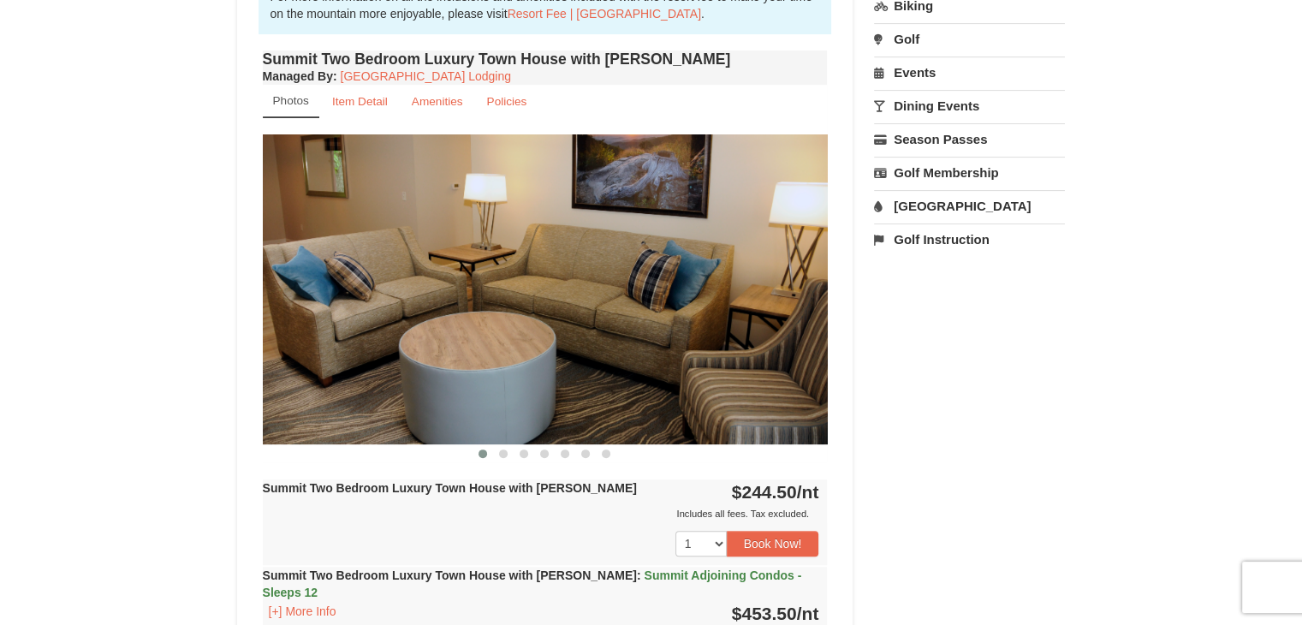
scroll to position [483, 0]
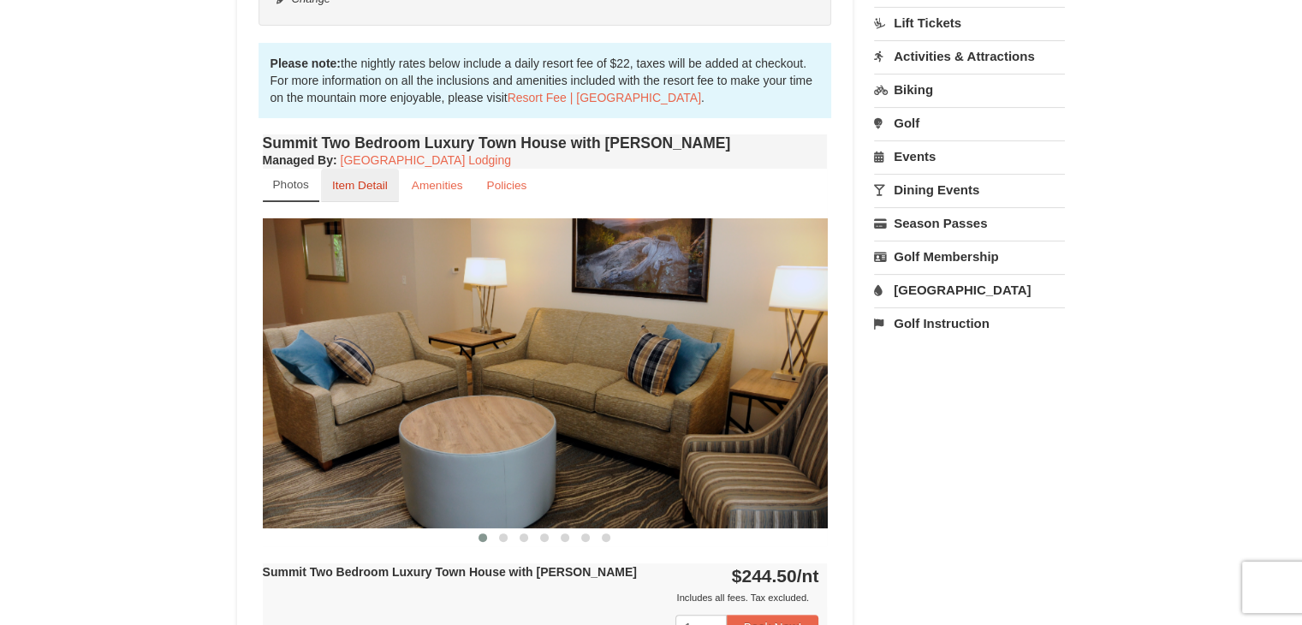
click at [336, 183] on small "Item Detail" at bounding box center [360, 185] width 56 height 13
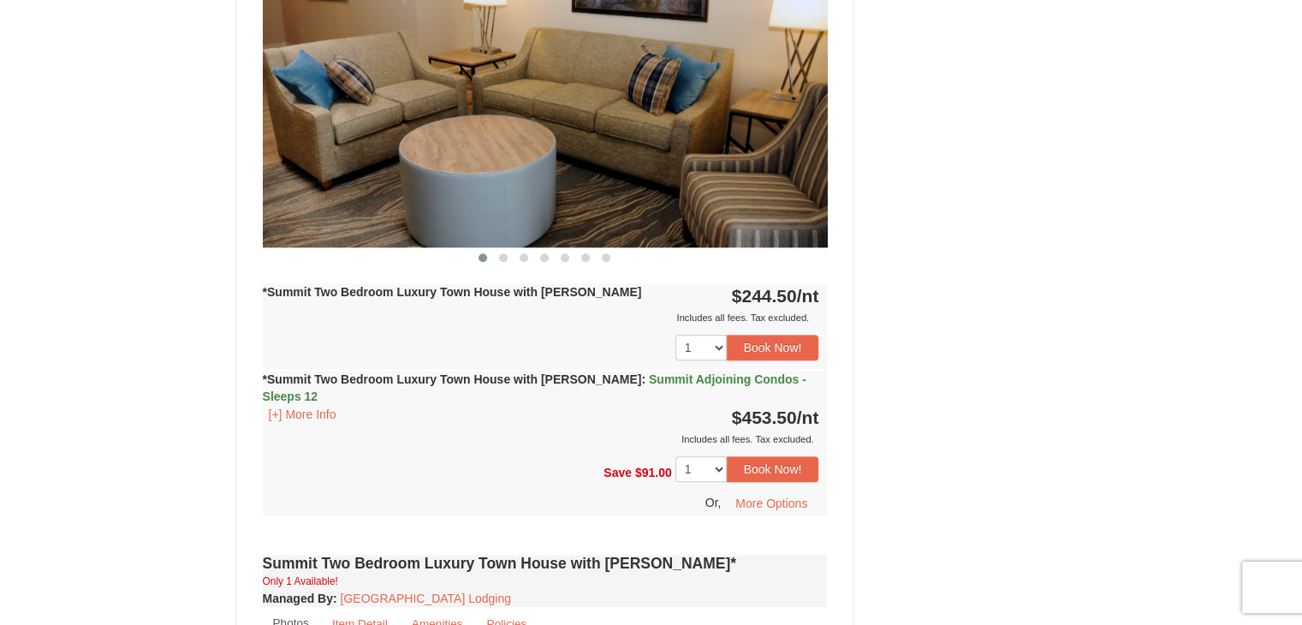
scroll to position [1297, 0]
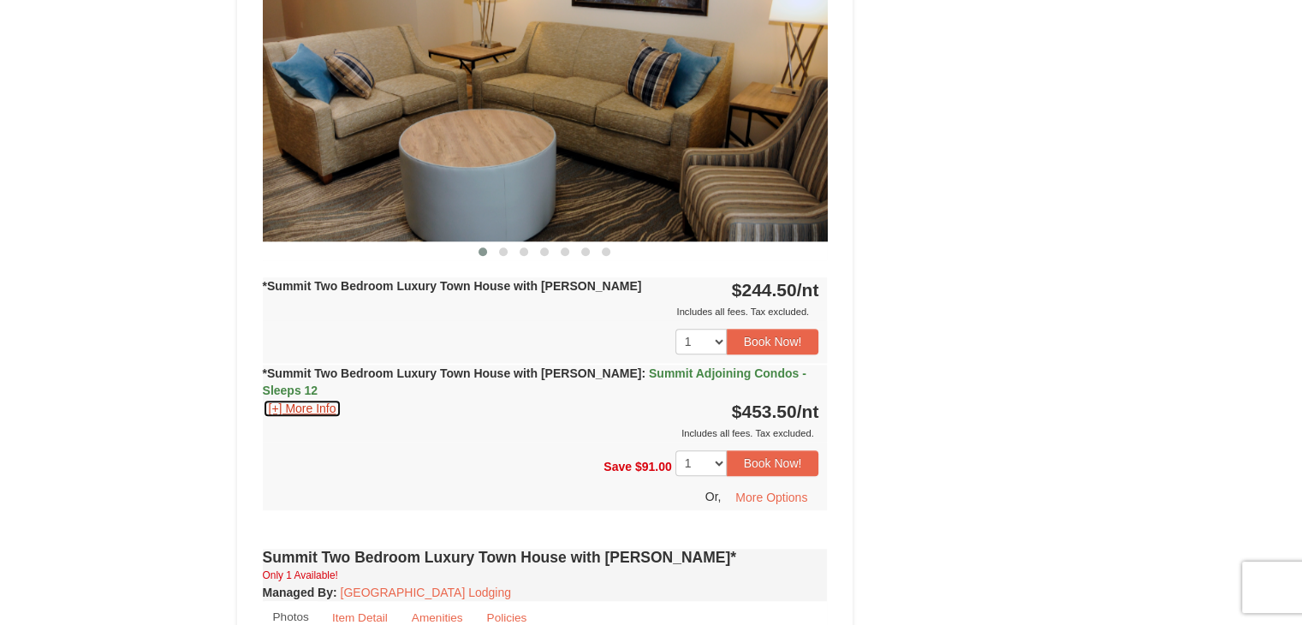
click at [329, 399] on button "[+] More Info" at bounding box center [303, 408] width 80 height 19
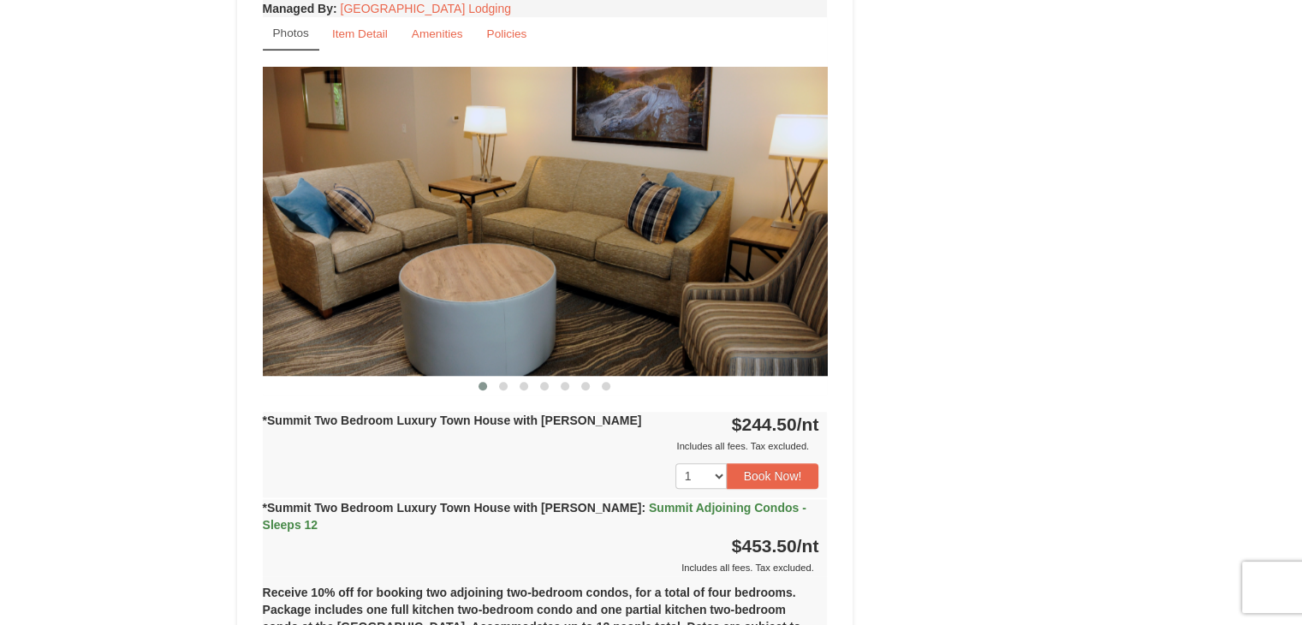
scroll to position [1164, 0]
click at [498, 377] on button at bounding box center [503, 385] width 21 height 17
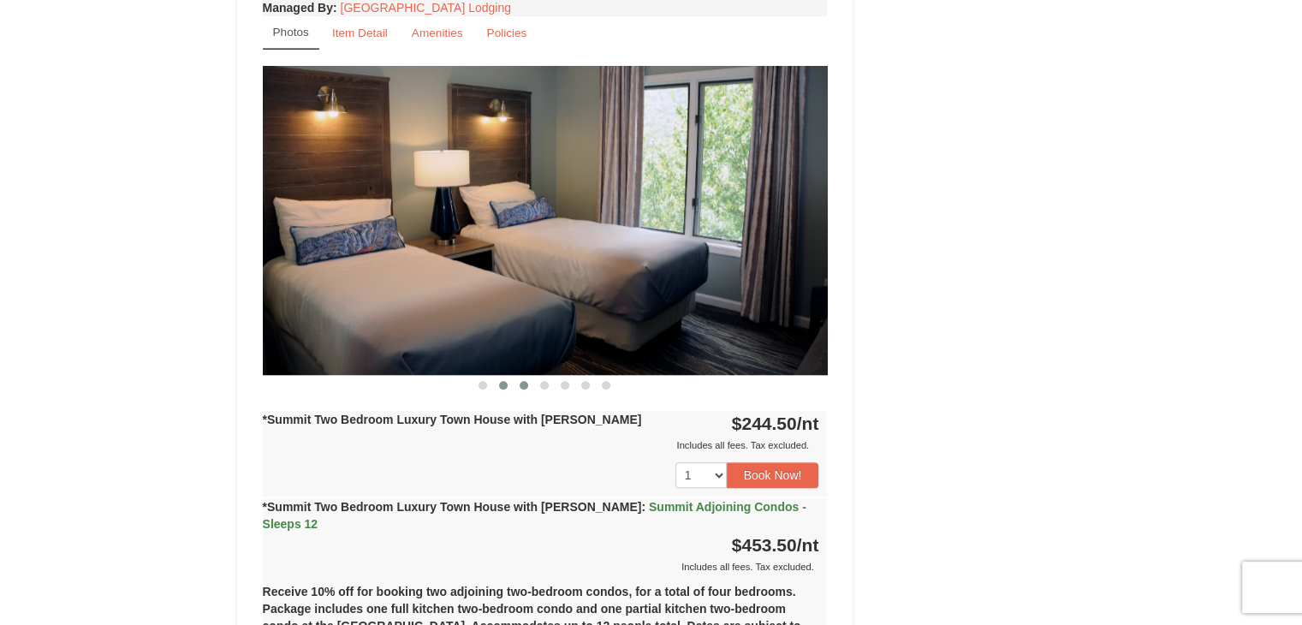
click at [525, 381] on span at bounding box center [524, 385] width 9 height 9
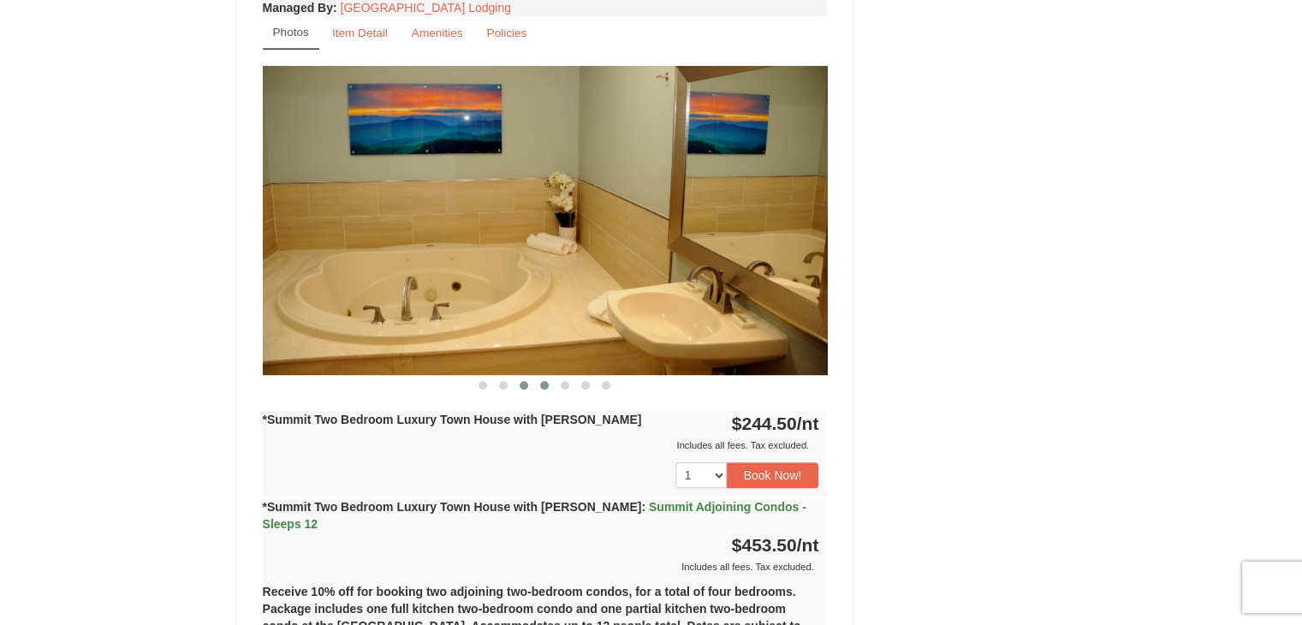
click at [545, 381] on span at bounding box center [544, 385] width 9 height 9
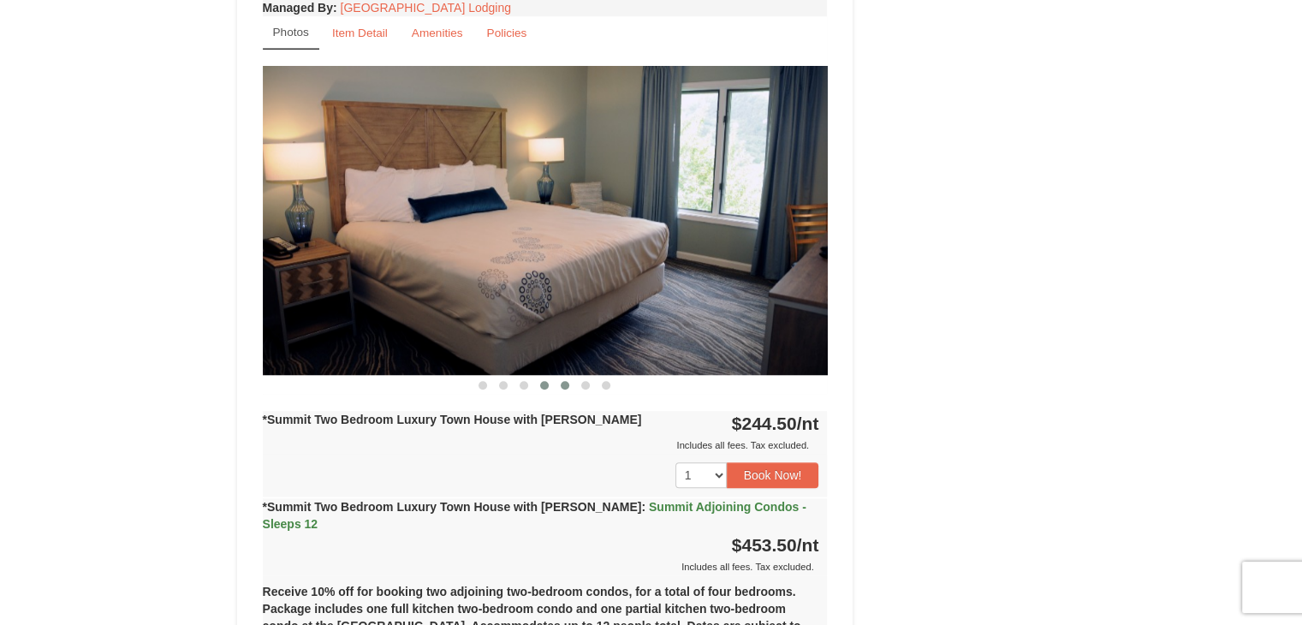
click at [568, 381] on span at bounding box center [565, 385] width 9 height 9
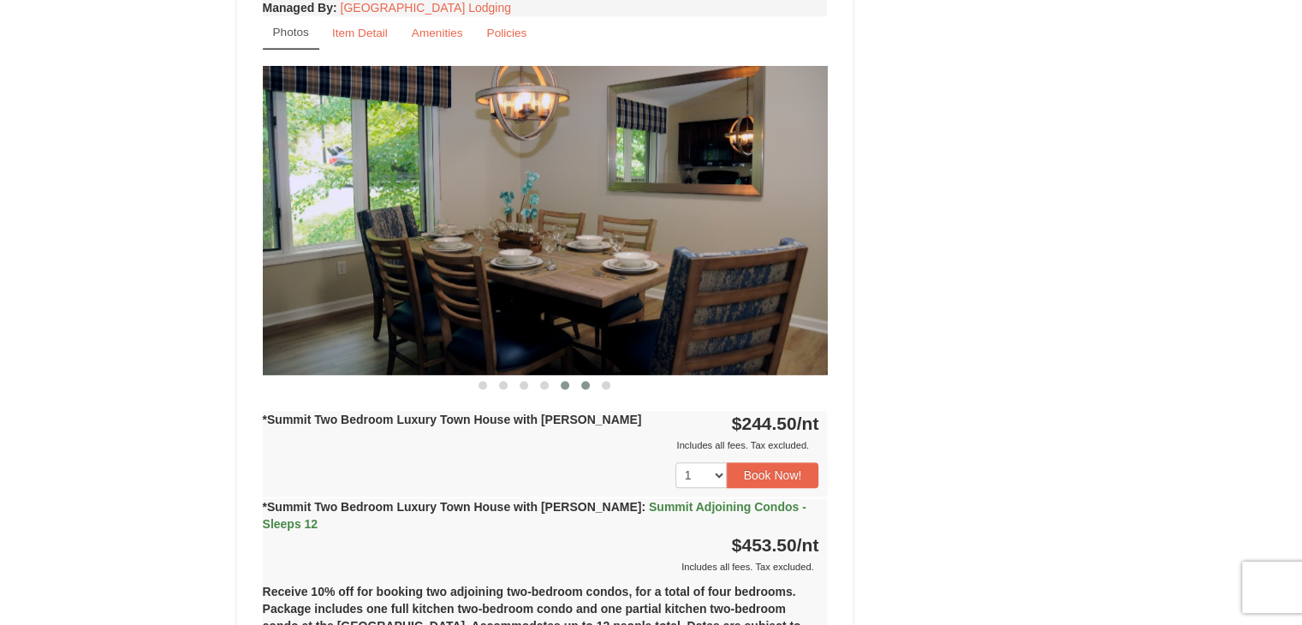
click at [588, 381] on span at bounding box center [585, 385] width 9 height 9
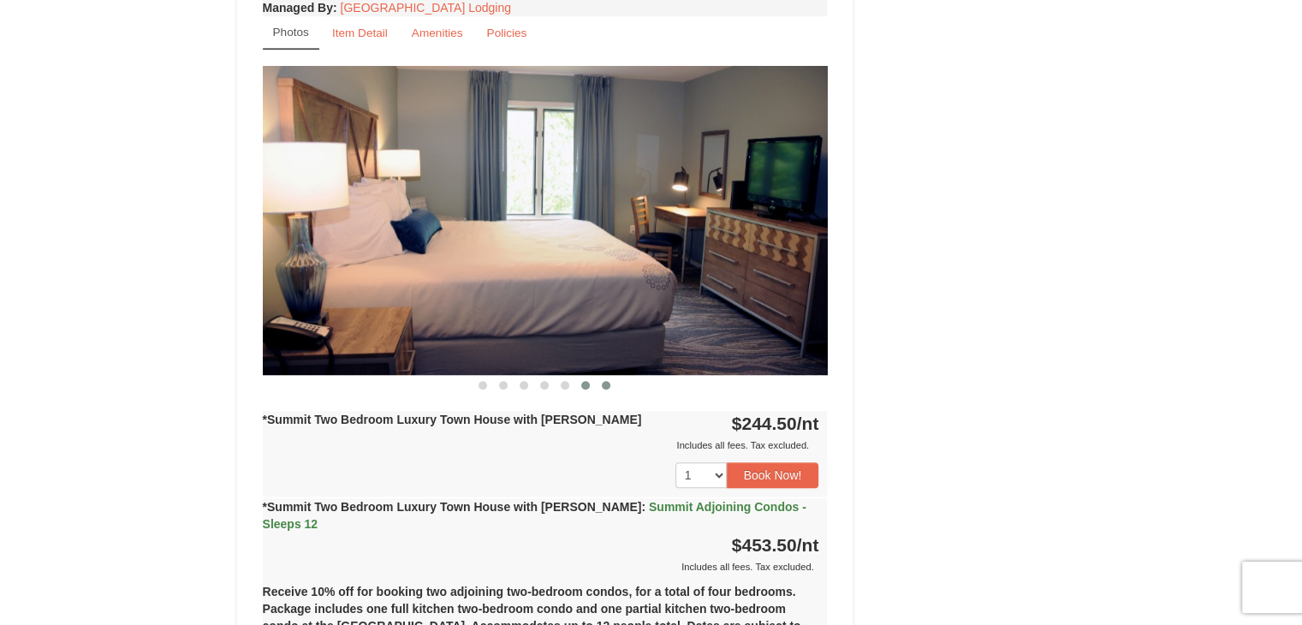
click at [604, 381] on span at bounding box center [606, 385] width 9 height 9
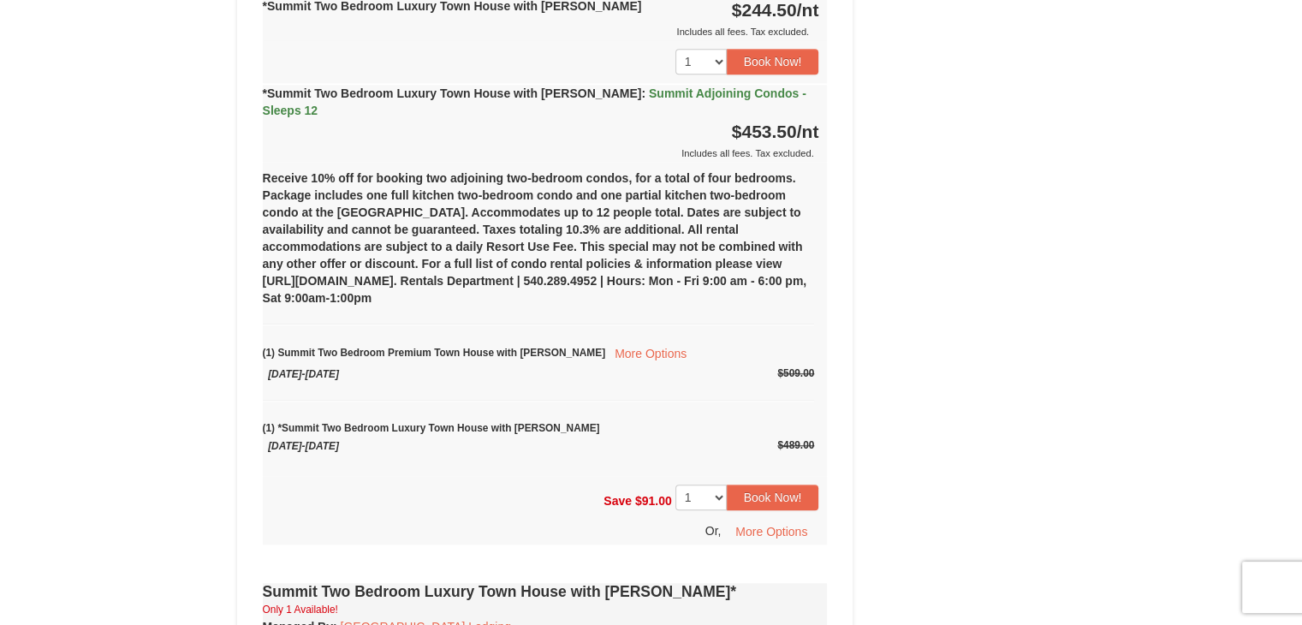
scroll to position [1582, 0]
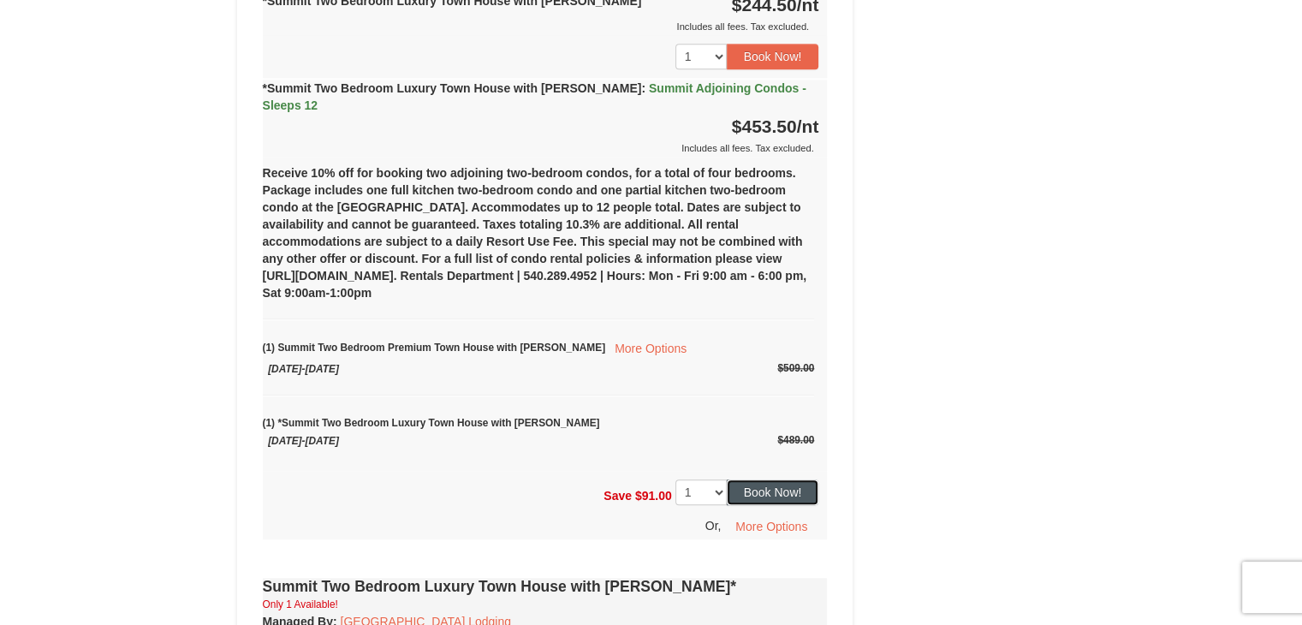
click at [787, 479] on button "Book Now!" at bounding box center [773, 492] width 92 height 26
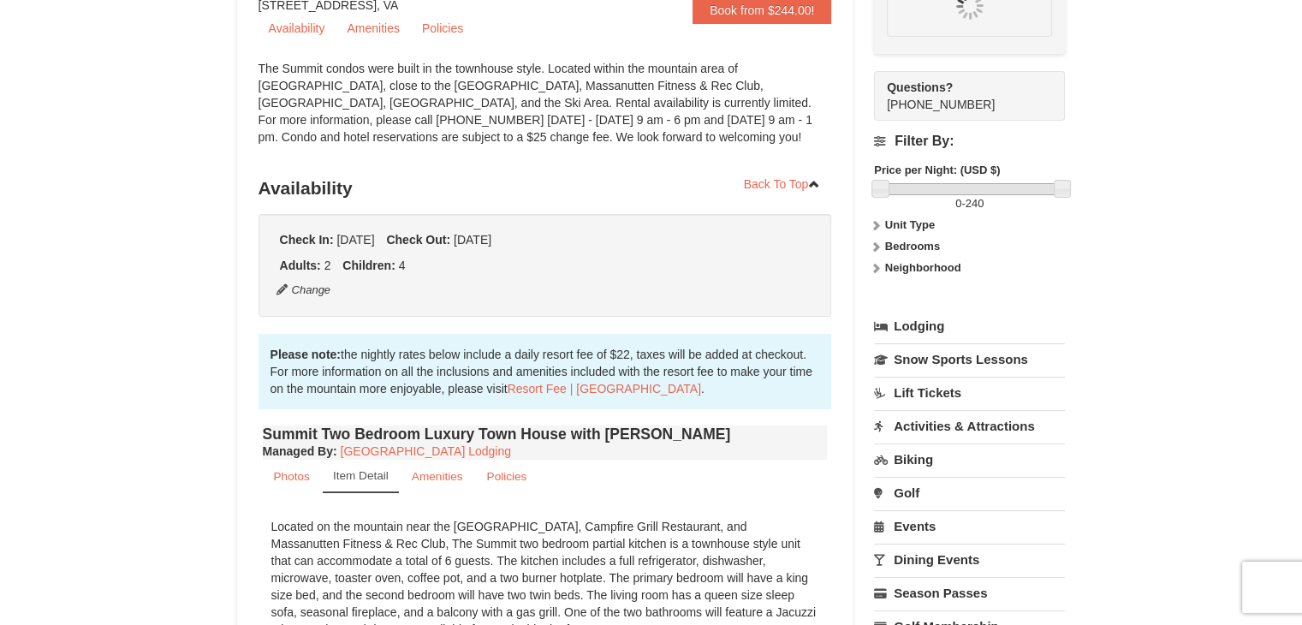
scroll to position [167, 0]
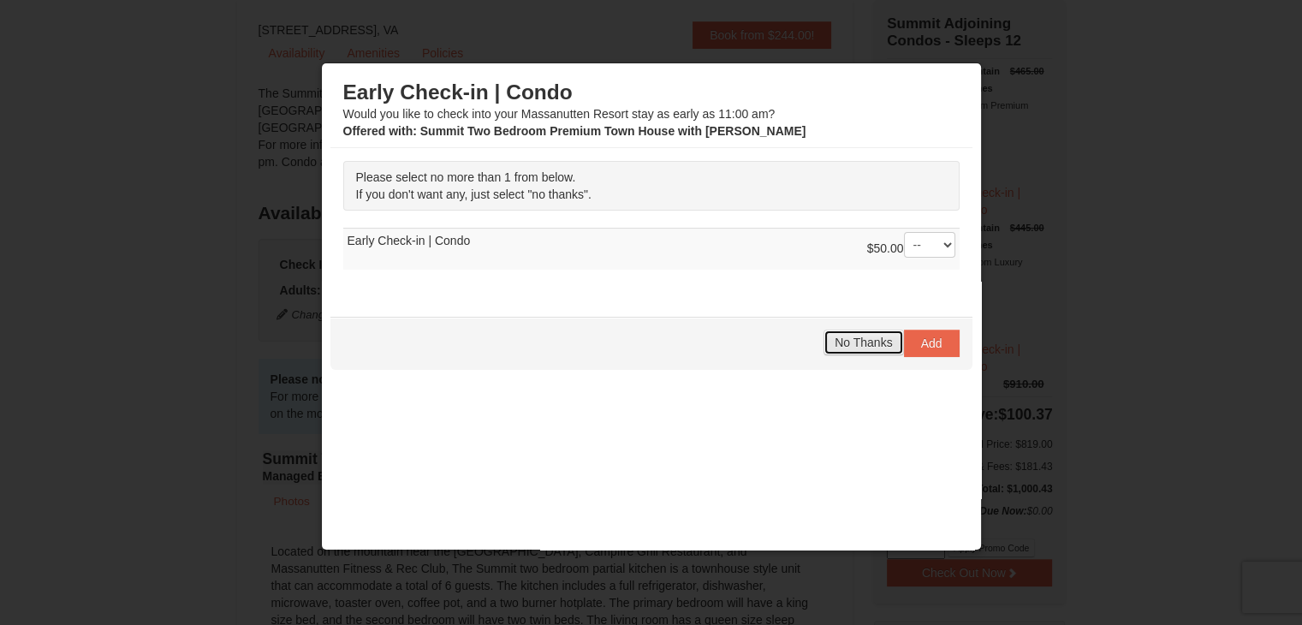
click at [865, 344] on span "No Thanks" at bounding box center [863, 343] width 57 height 14
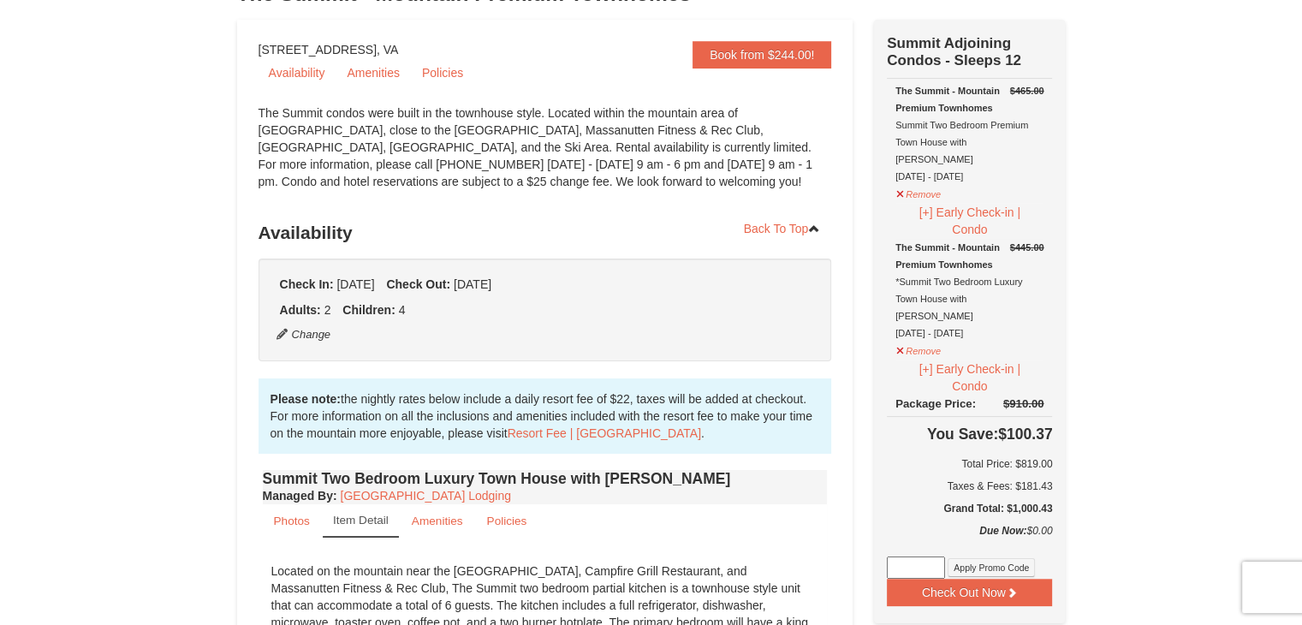
scroll to position [147, 0]
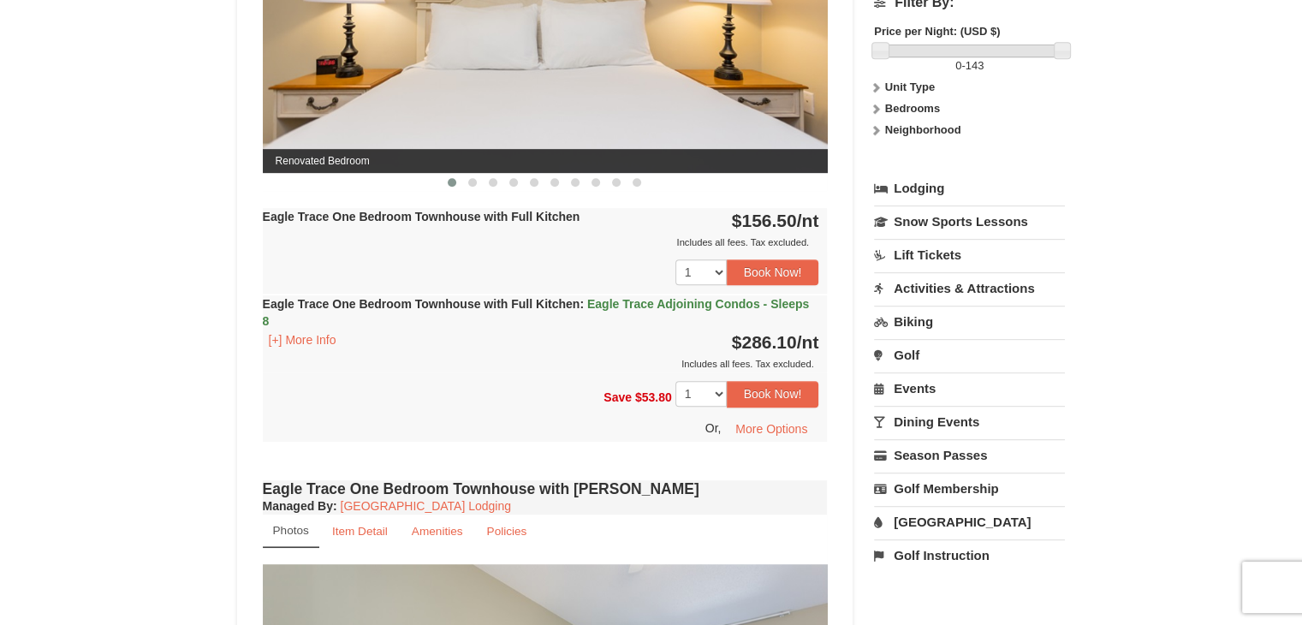
scroll to position [739, 0]
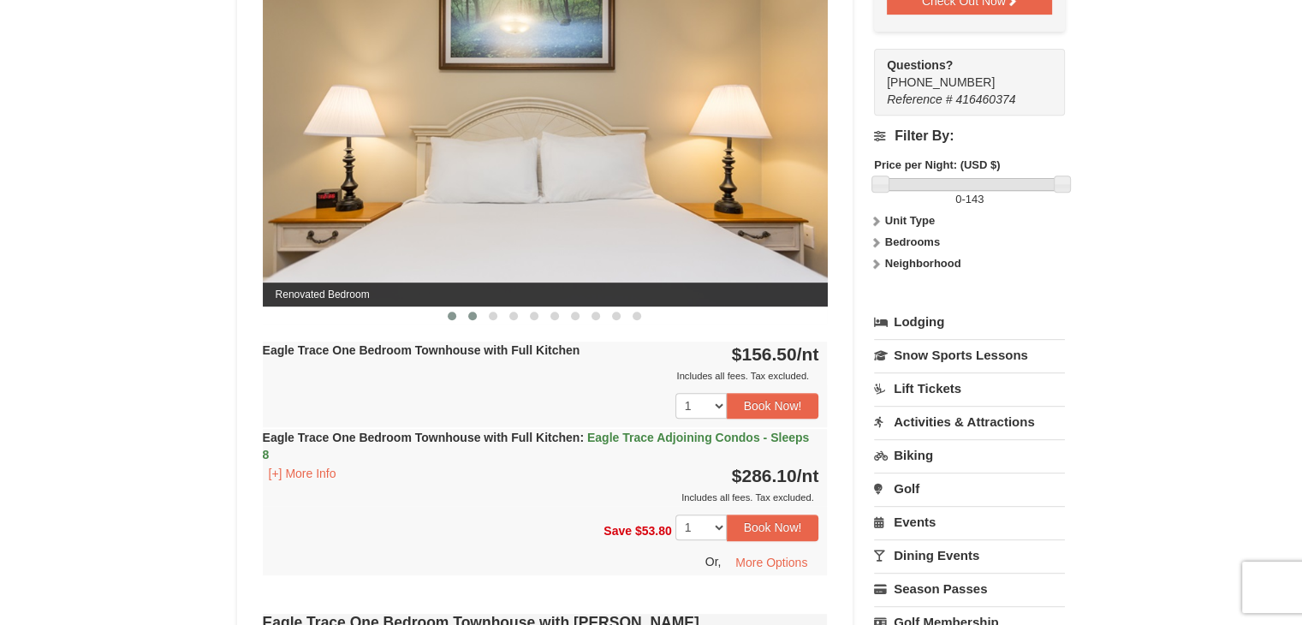
click at [470, 313] on span at bounding box center [472, 316] width 9 height 9
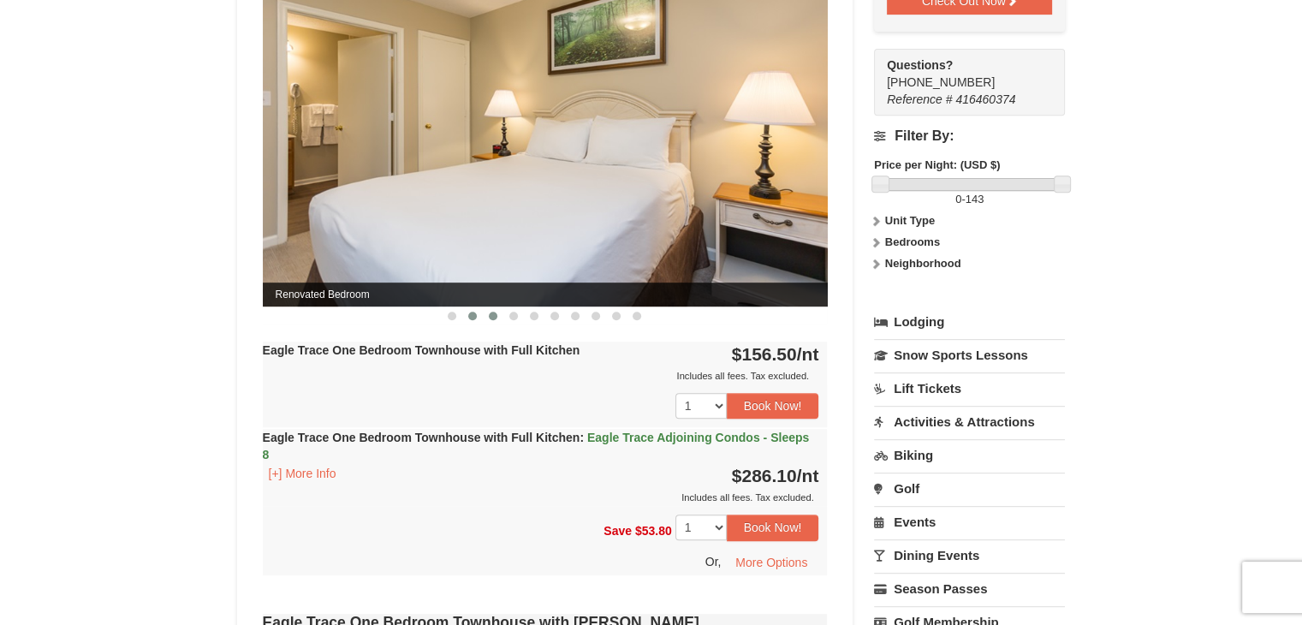
click at [494, 316] on span at bounding box center [493, 316] width 9 height 9
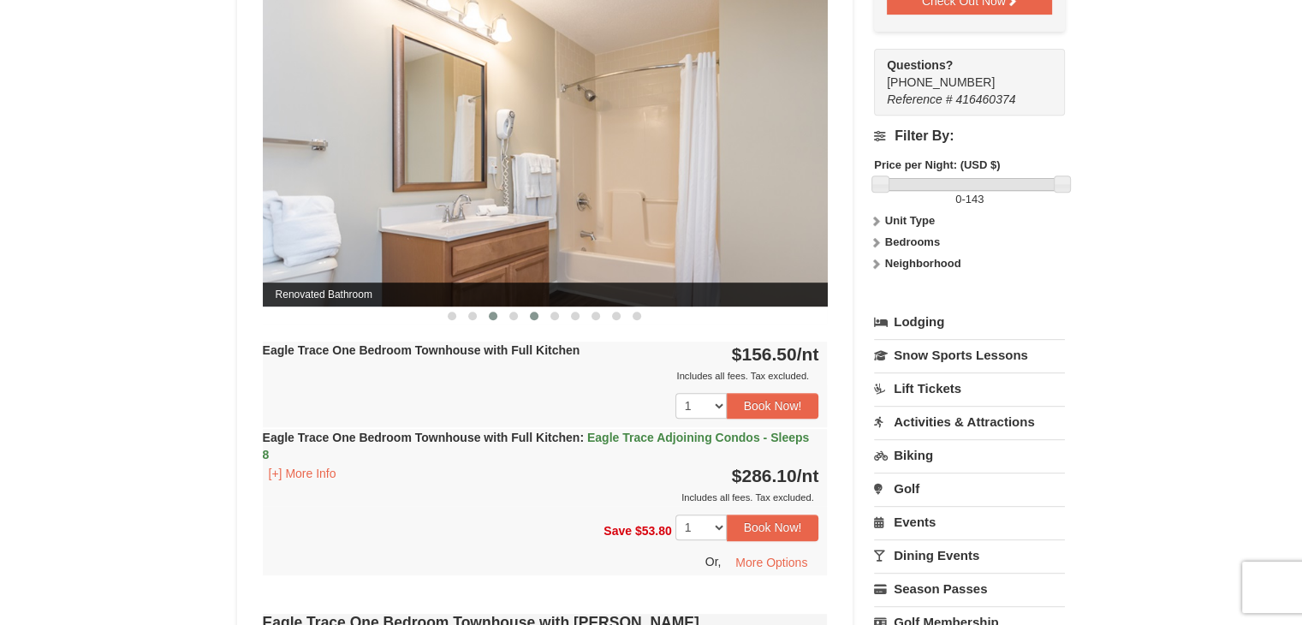
click at [529, 316] on button at bounding box center [534, 315] width 21 height 17
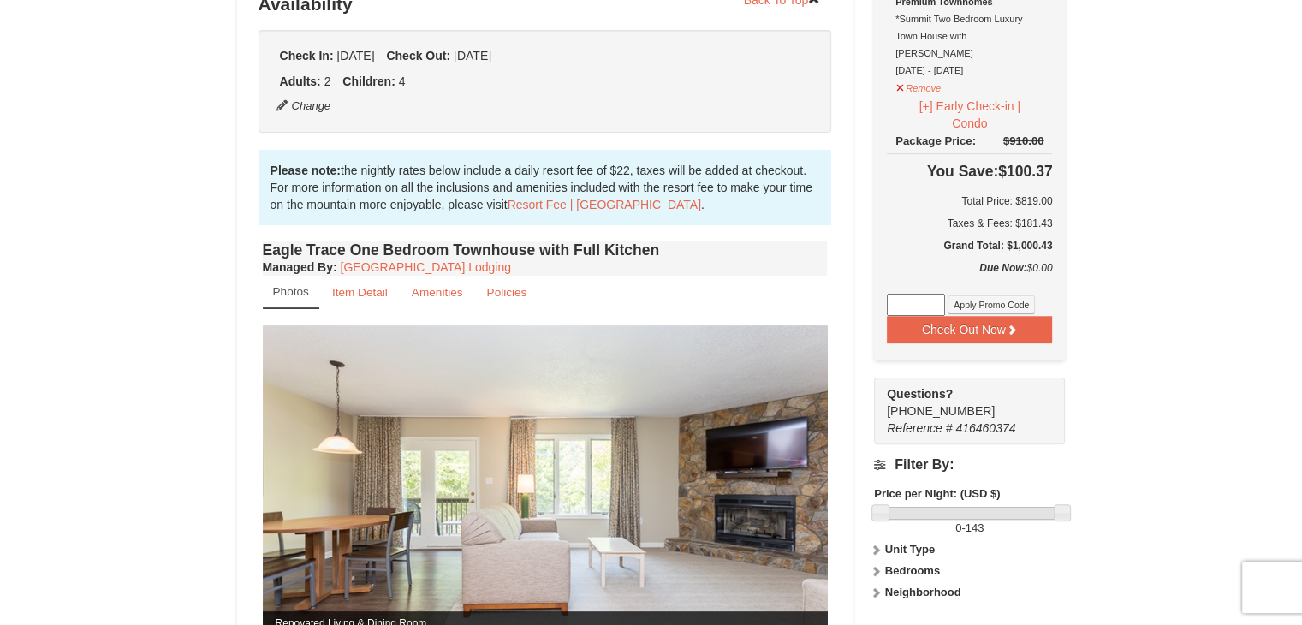
scroll to position [396, 0]
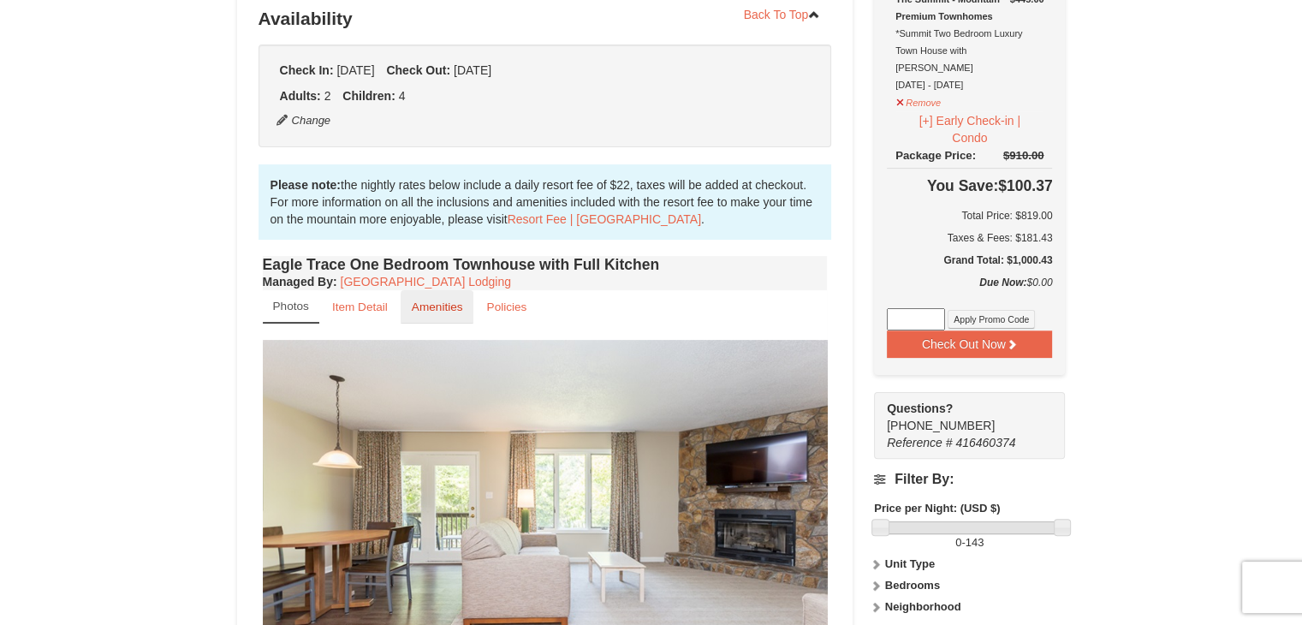
click at [429, 309] on small "Amenities" at bounding box center [437, 307] width 51 height 13
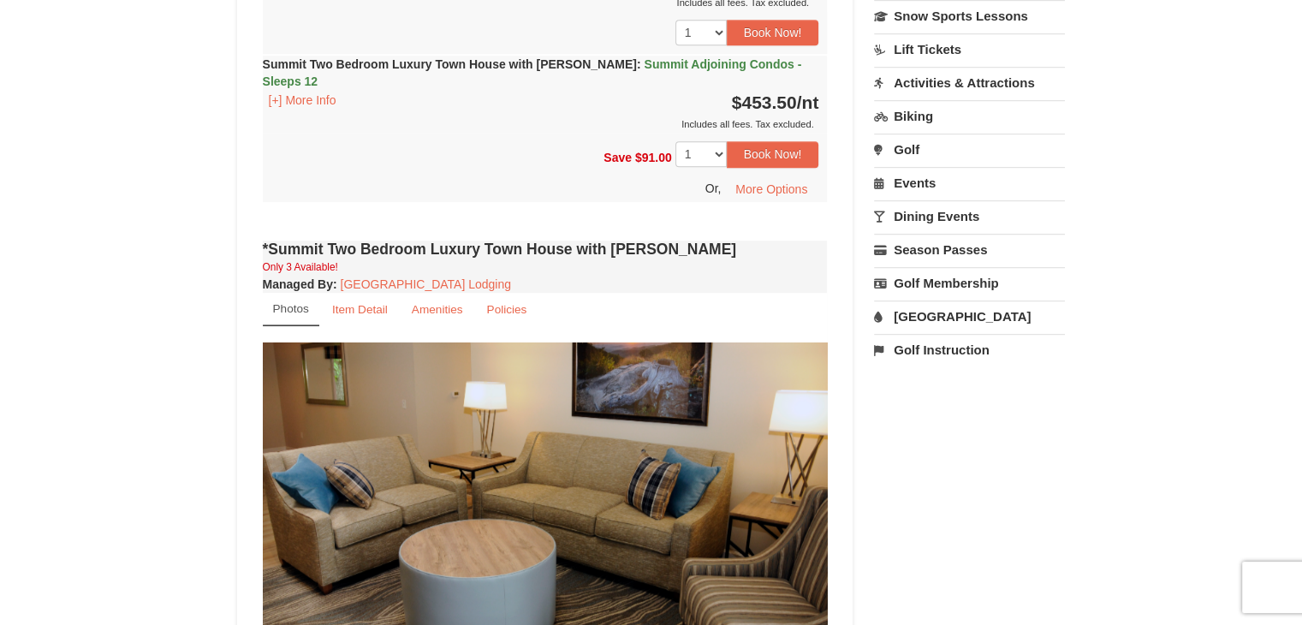
scroll to position [1079, 0]
click at [371, 302] on small "Item Detail" at bounding box center [360, 308] width 56 height 13
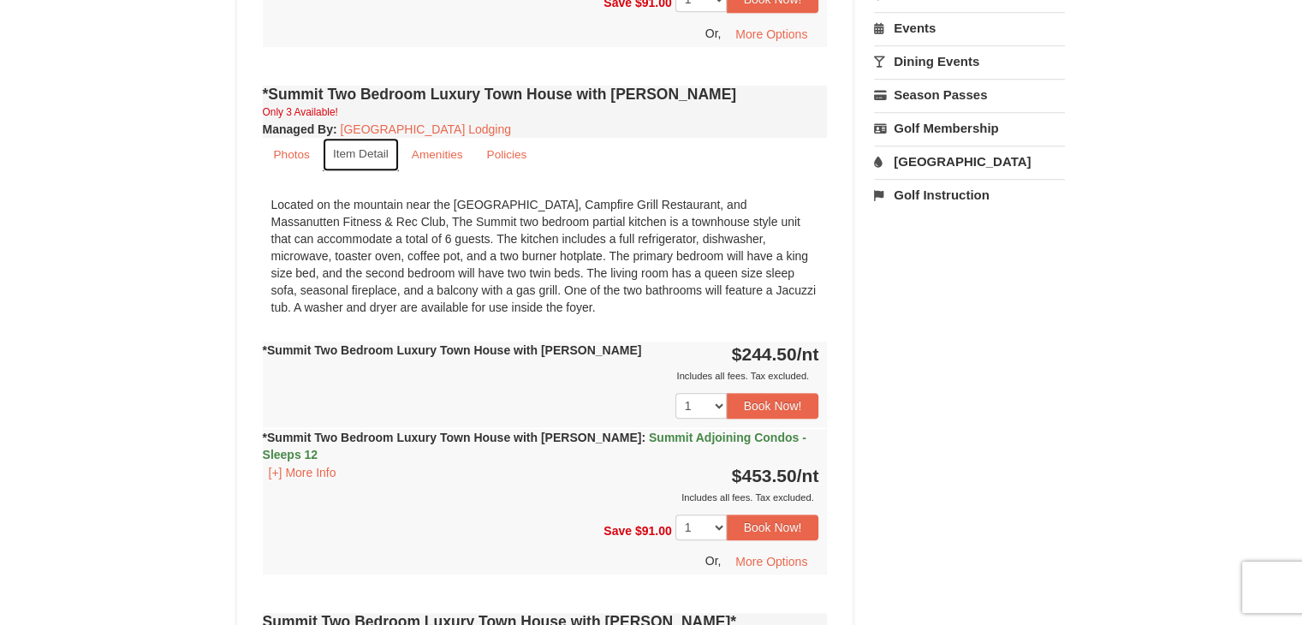
scroll to position [1235, 0]
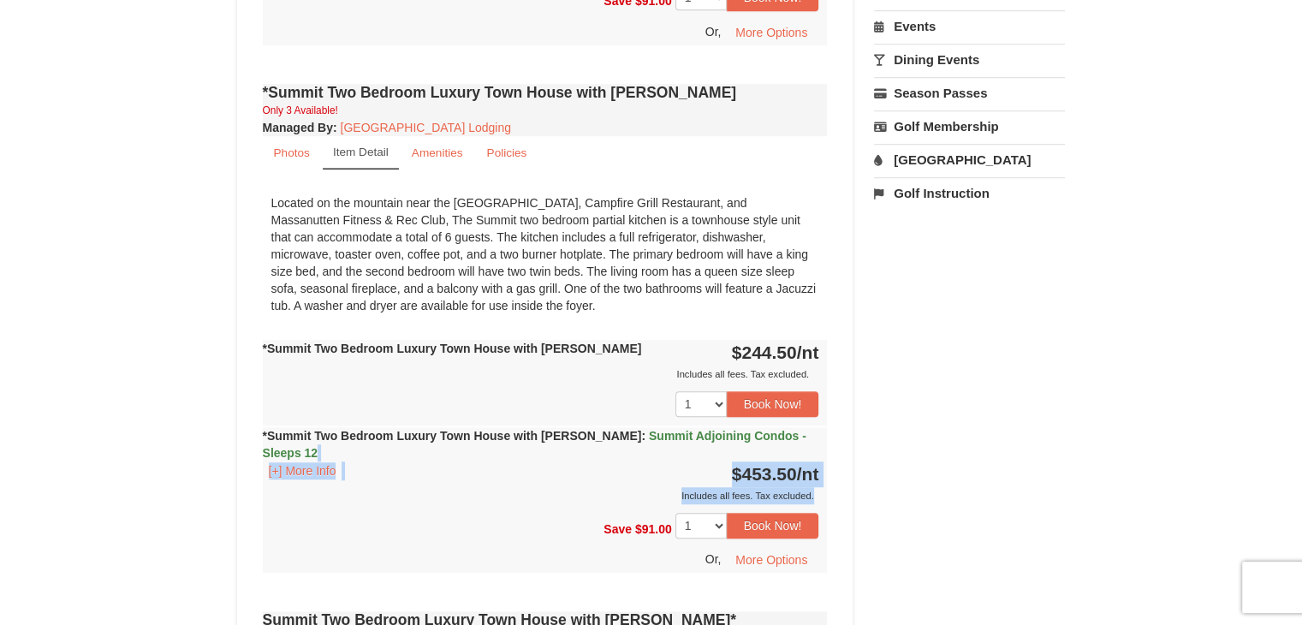
drag, startPoint x: 775, startPoint y: 412, endPoint x: 904, endPoint y: 412, distance: 129.3
click at [695, 429] on span "Summit Adjoining Condos - Sleeps 12" at bounding box center [535, 444] width 544 height 31
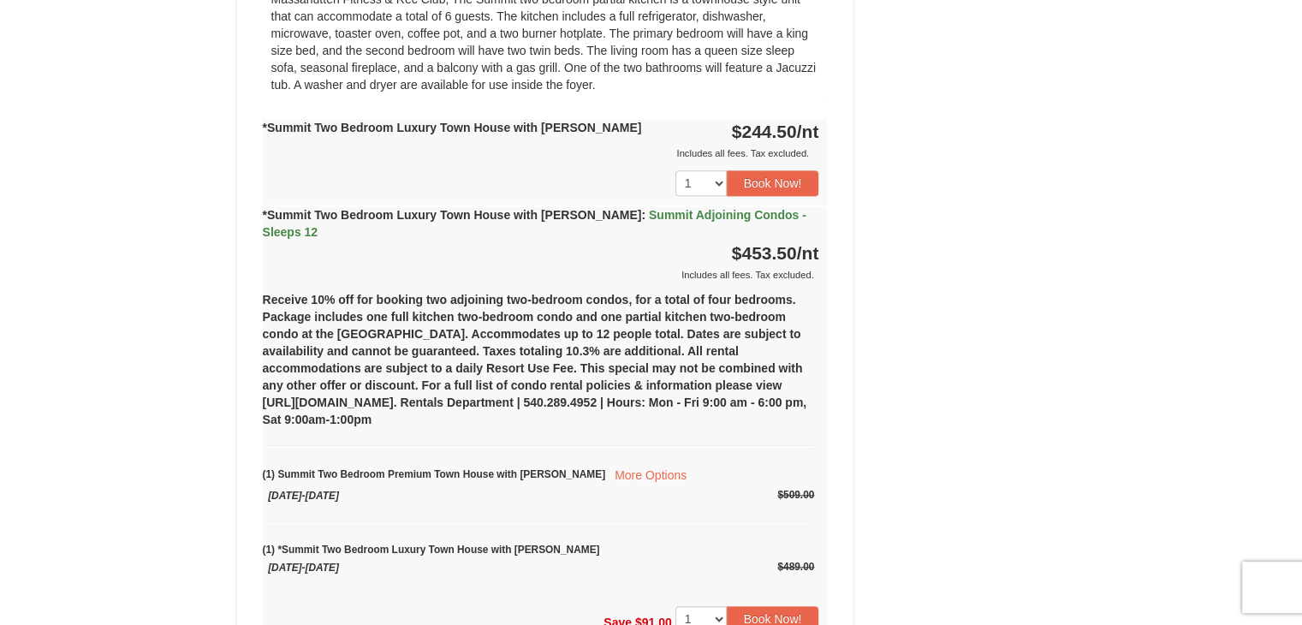
scroll to position [1462, 0]
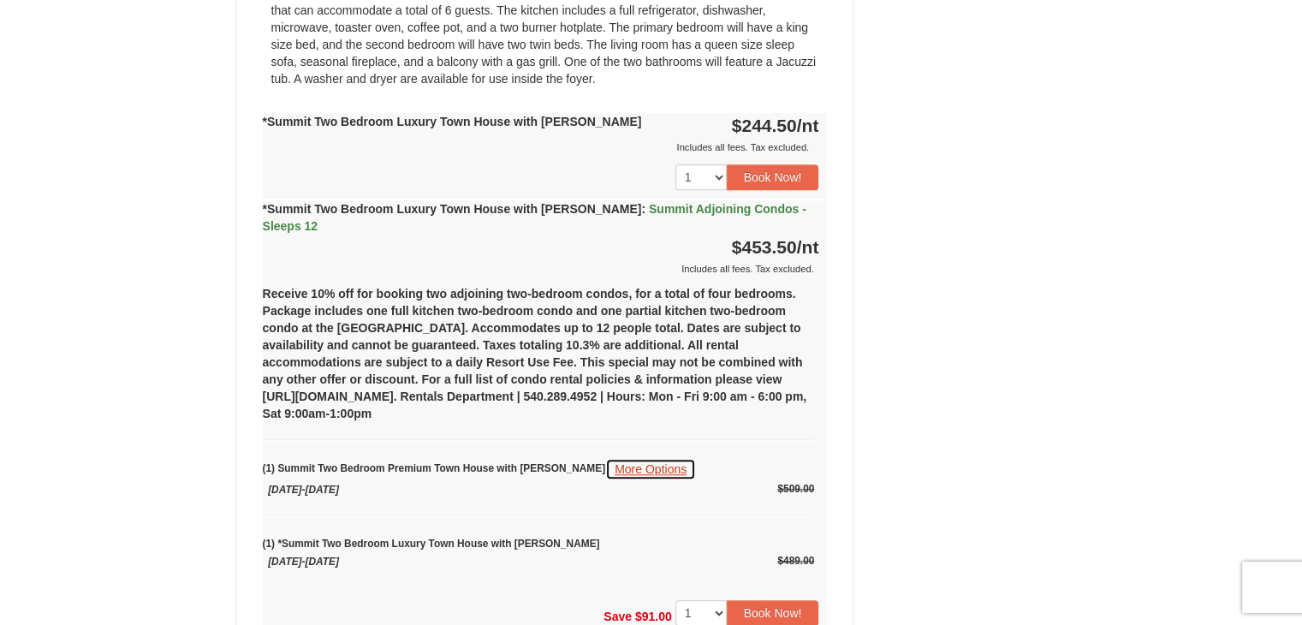
click at [605, 458] on button "More Options" at bounding box center [650, 469] width 91 height 22
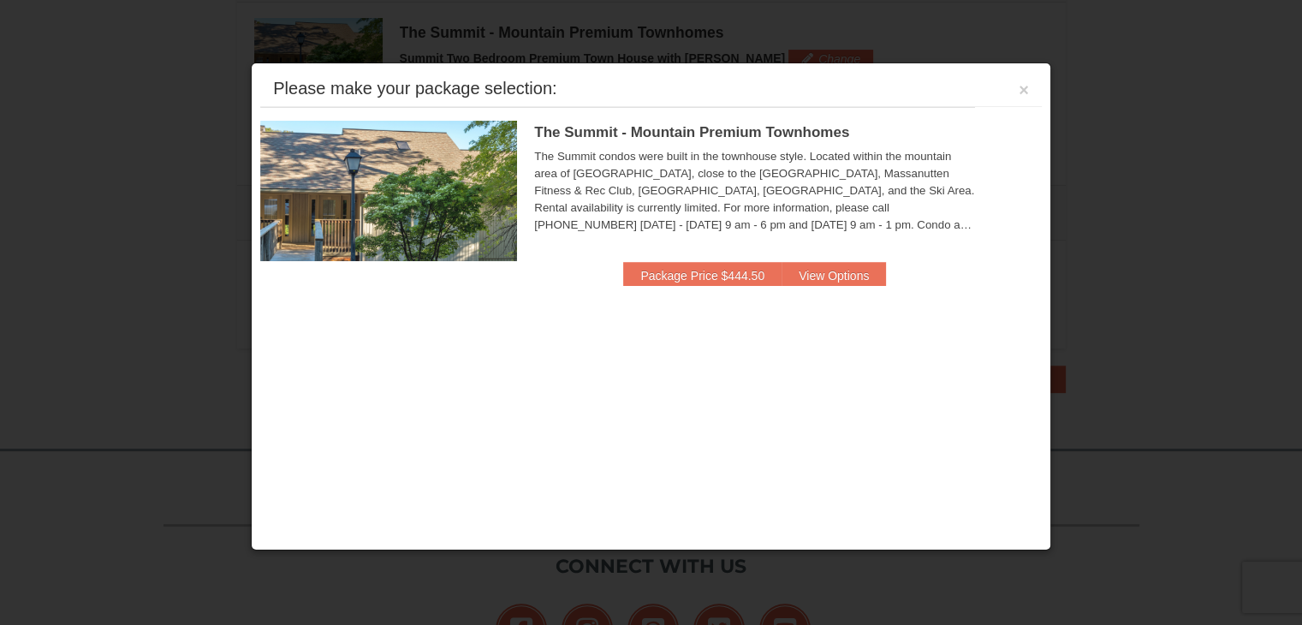
scroll to position [523, 0]
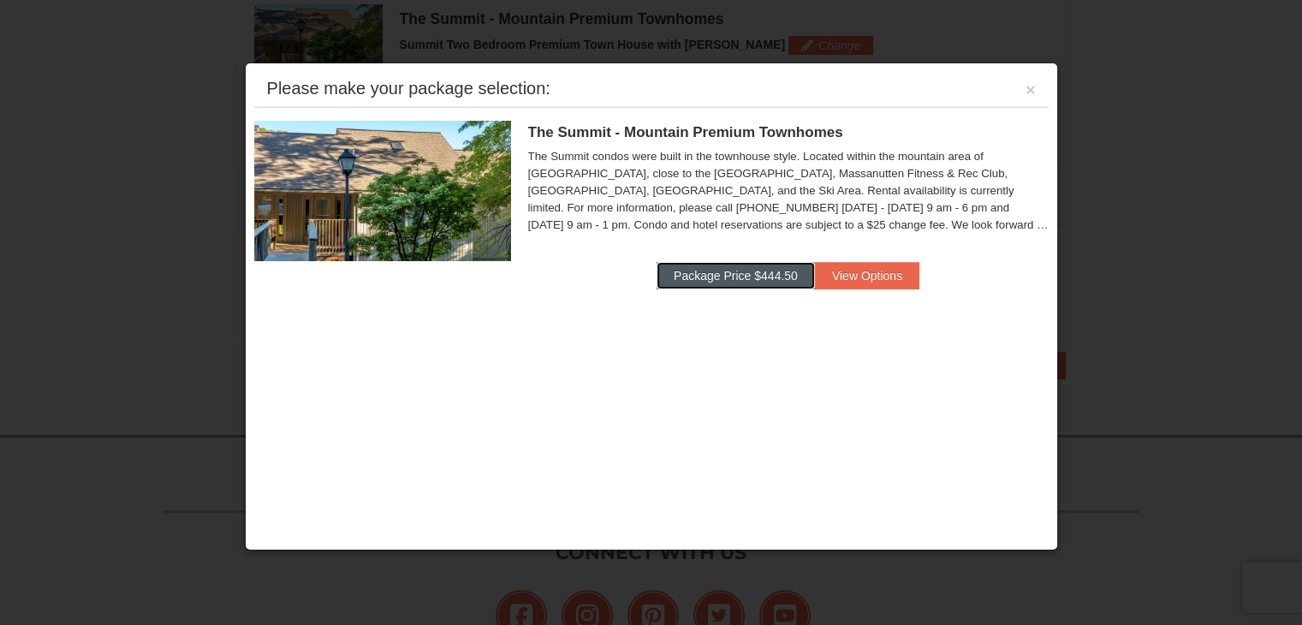
click at [784, 269] on button "Package Price $444.50" at bounding box center [736, 275] width 158 height 27
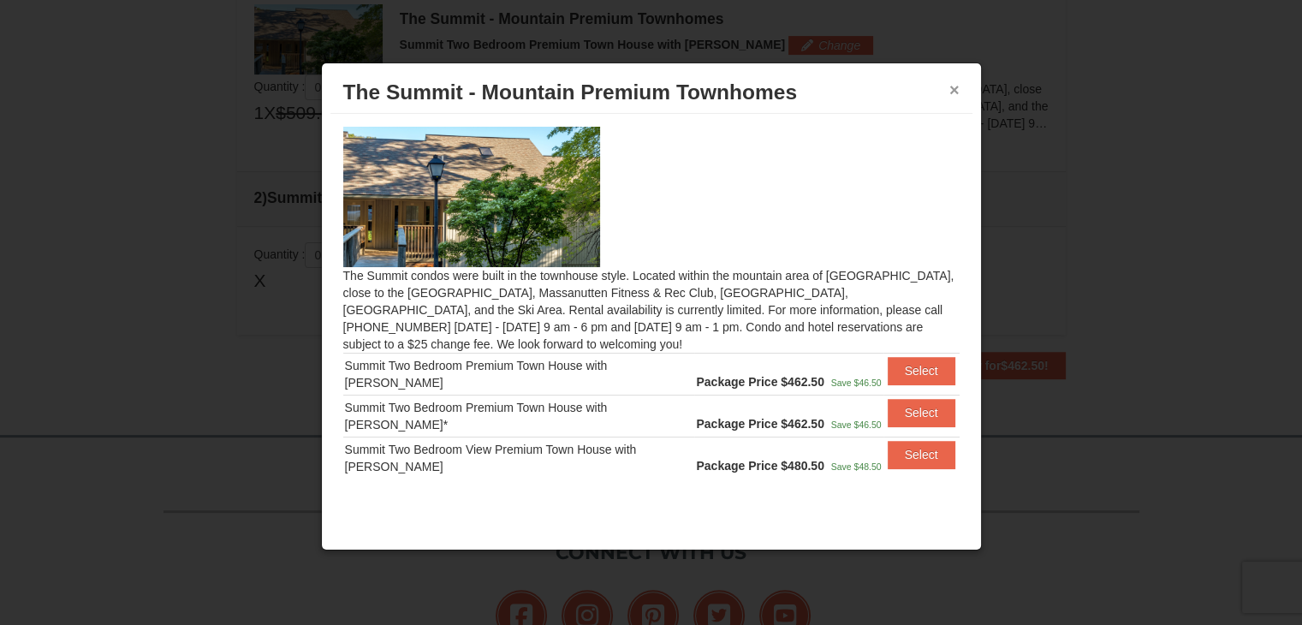
click at [958, 89] on button "×" at bounding box center [955, 89] width 10 height 17
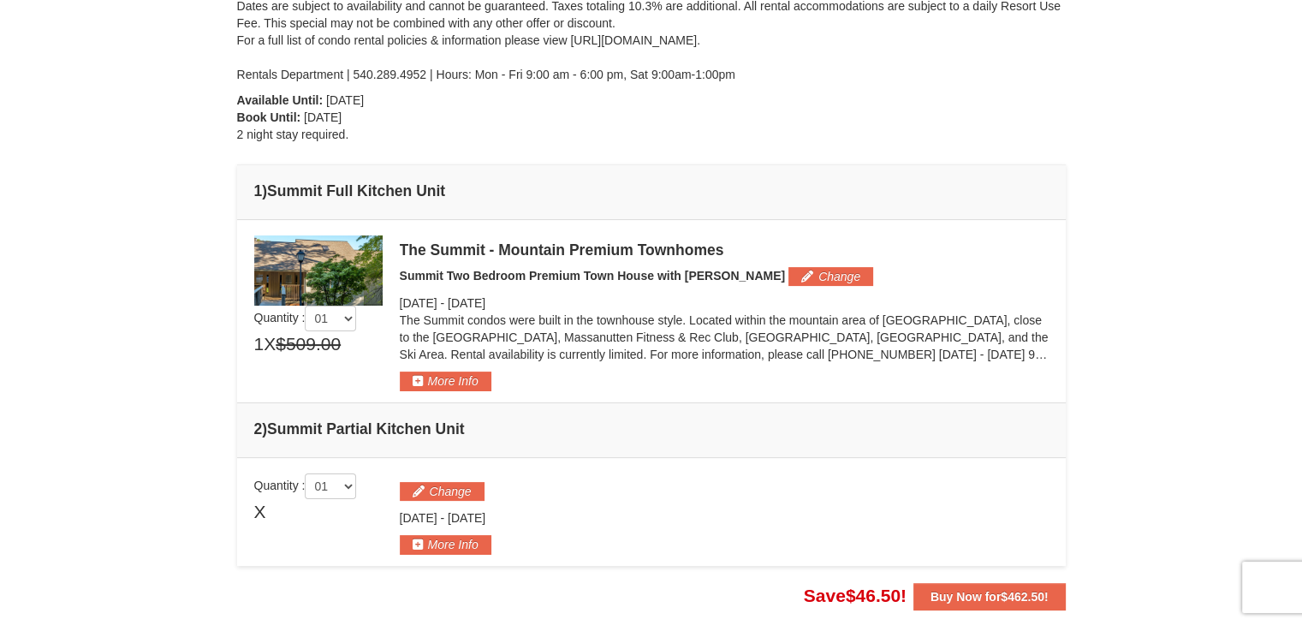
scroll to position [291, 0]
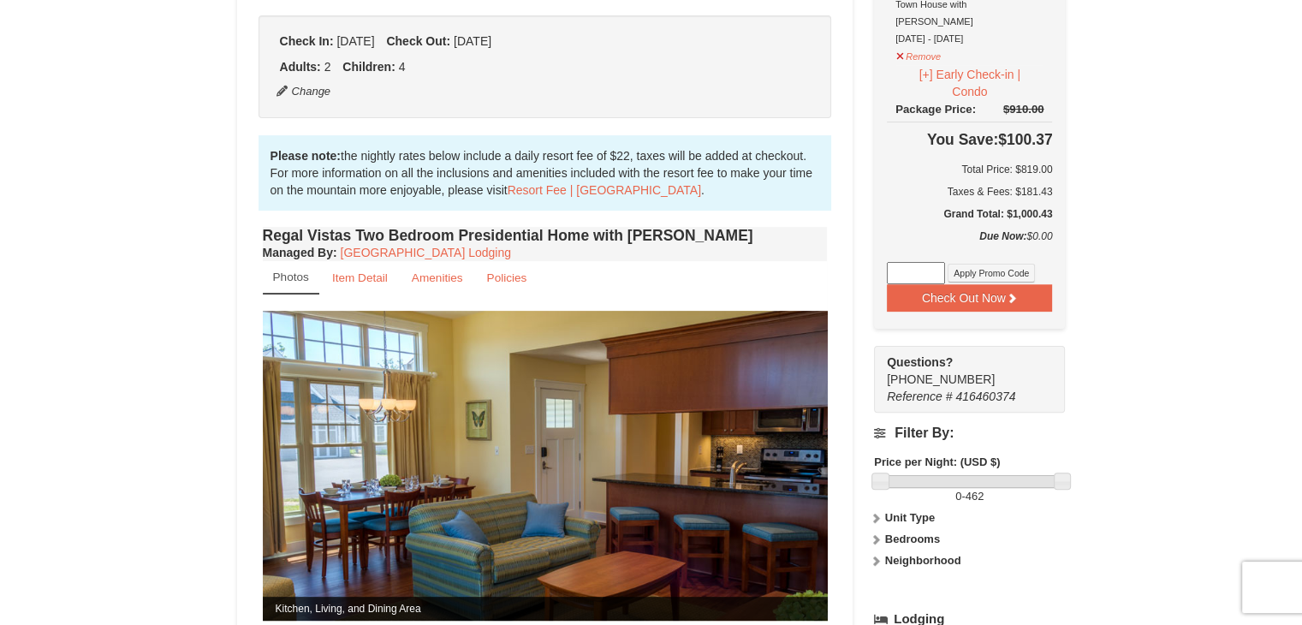
scroll to position [444, 0]
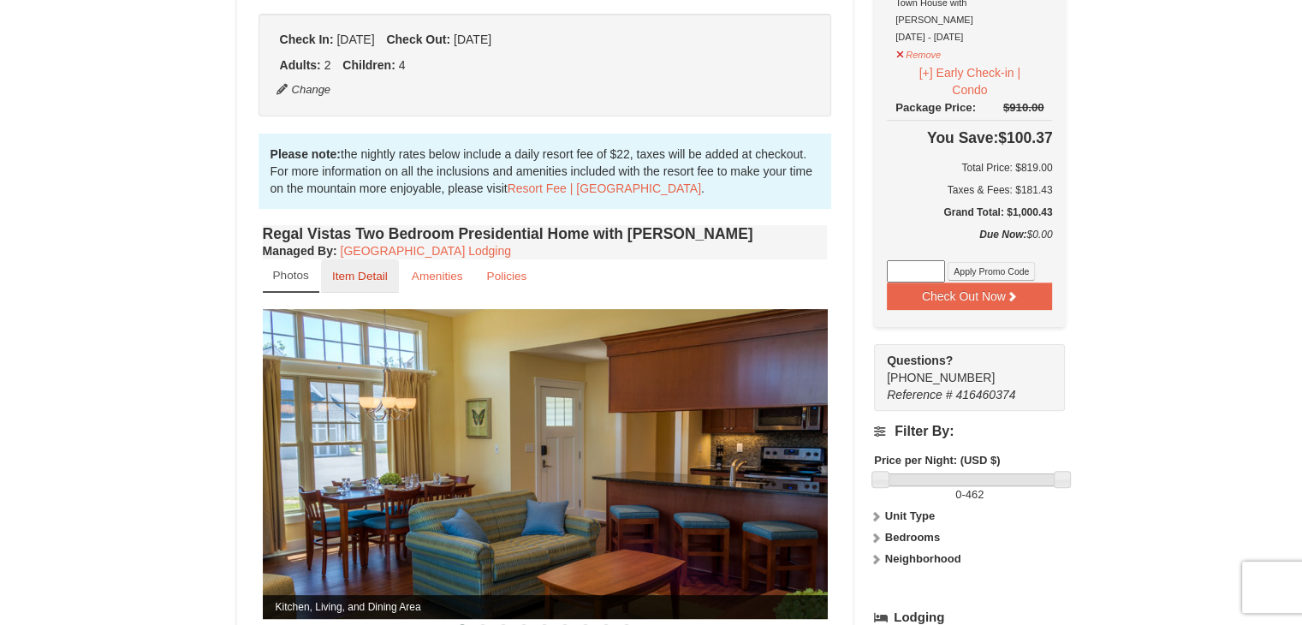
click at [378, 270] on small "Item Detail" at bounding box center [360, 276] width 56 height 13
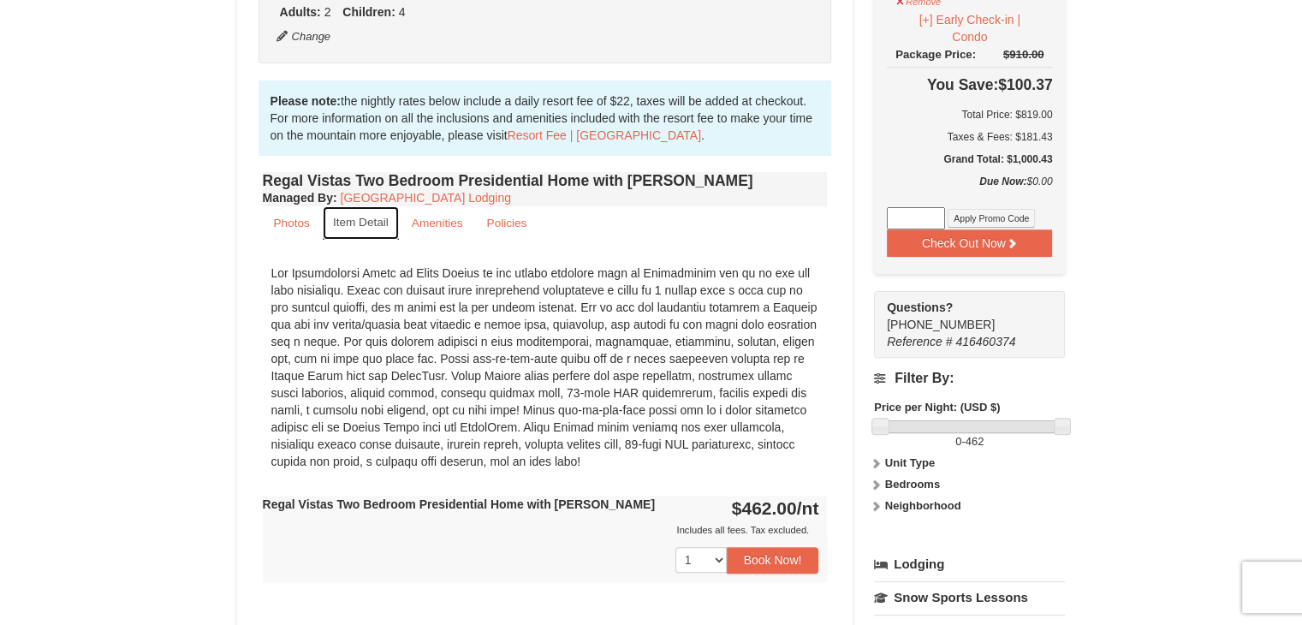
scroll to position [497, 0]
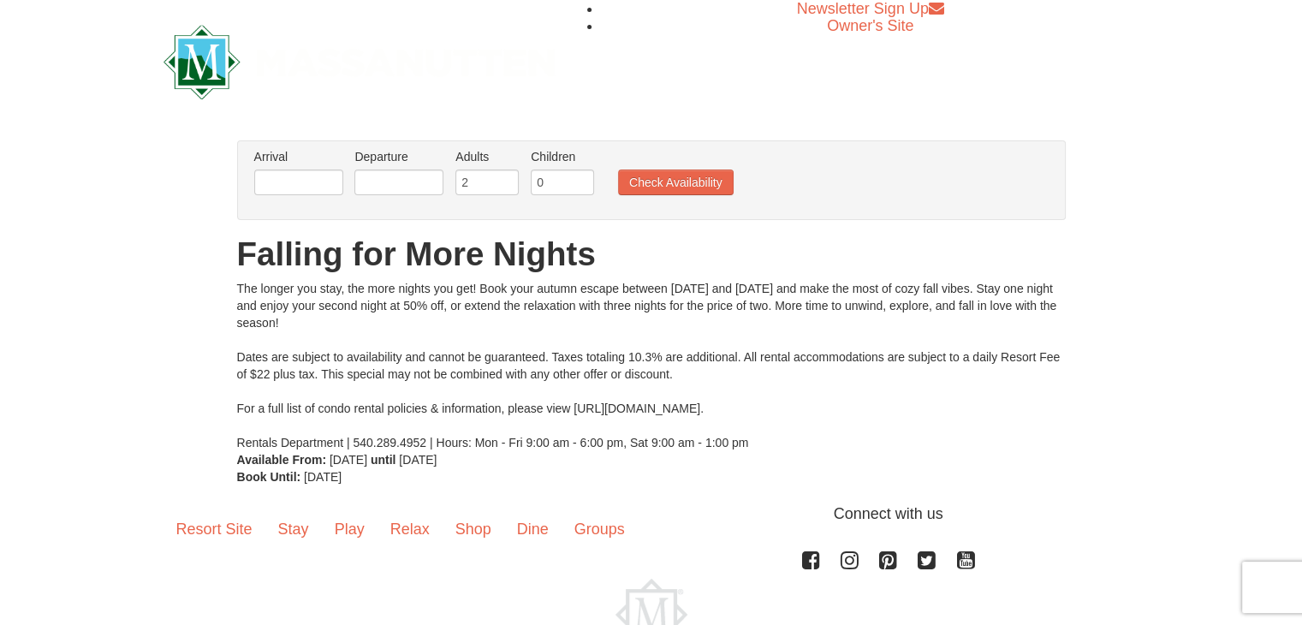
scroll to position [103, 0]
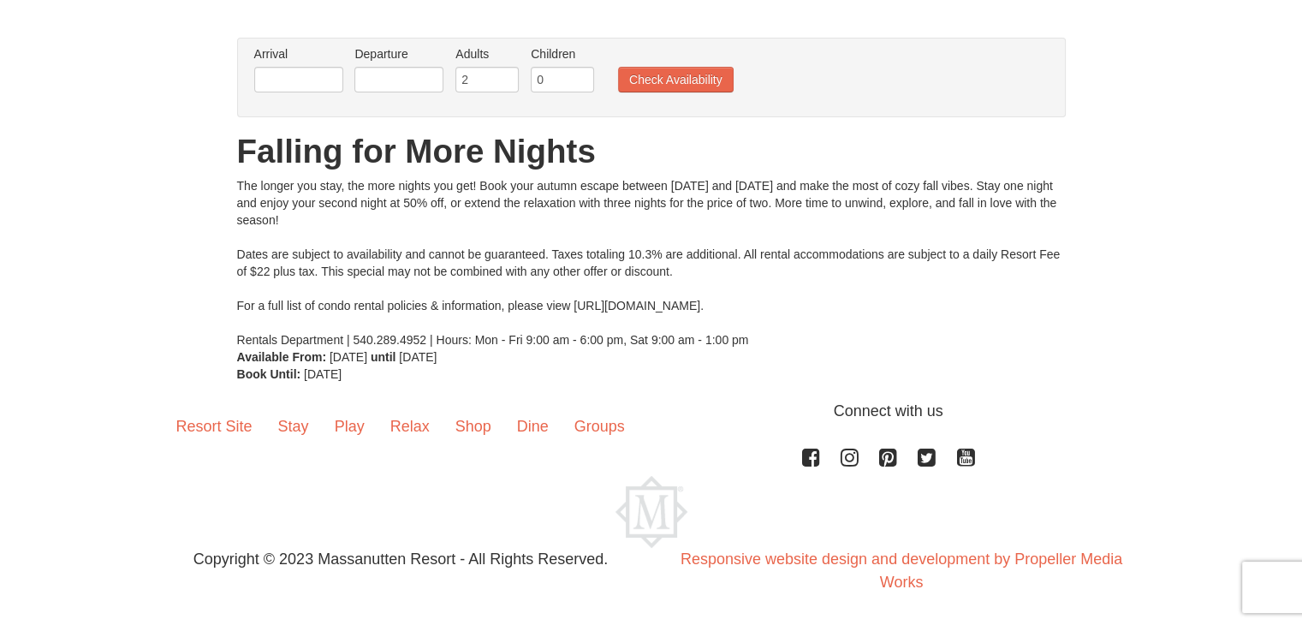
click at [801, 302] on div "The longer you stay, the more nights you get! Book your autumn escape between […" at bounding box center [651, 262] width 829 height 171
